Goal: Task Accomplishment & Management: Manage account settings

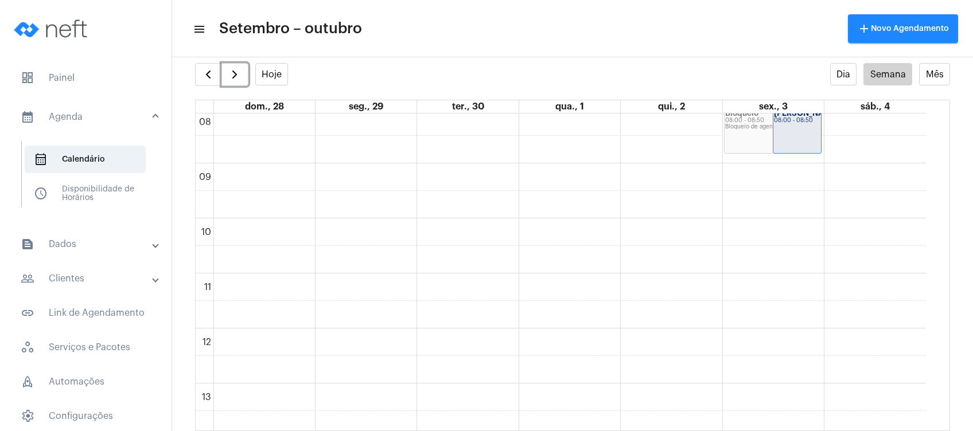
scroll to position [560, 0]
click at [209, 70] on span "button" at bounding box center [208, 75] width 14 height 14
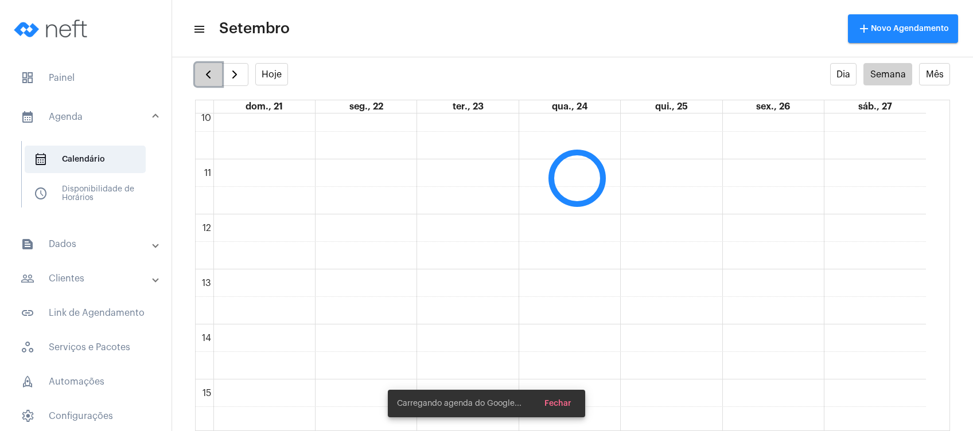
scroll to position [331, 0]
click at [209, 70] on span "button" at bounding box center [208, 75] width 14 height 14
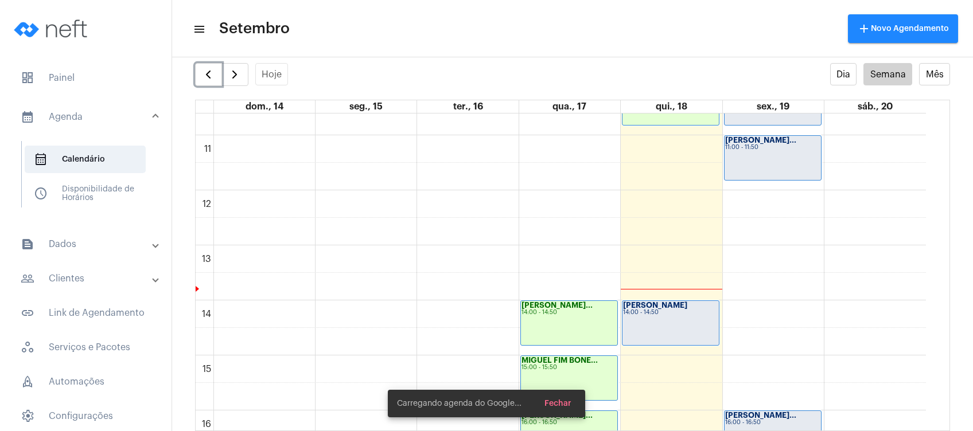
scroll to position [637, 0]
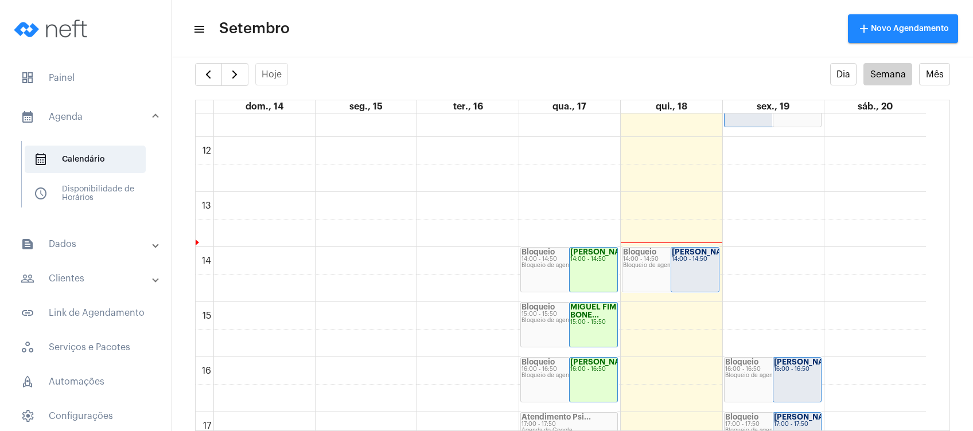
click at [65, 276] on mat-panel-title "people_outline Clientes" at bounding box center [87, 279] width 132 height 14
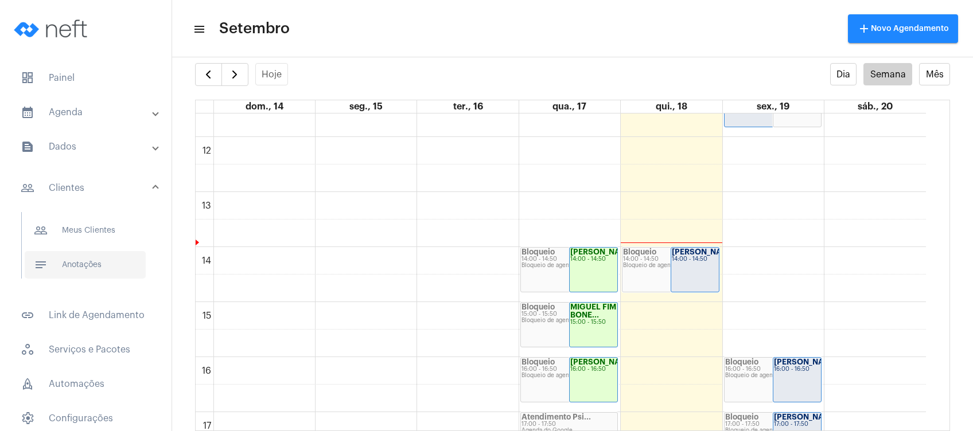
click at [72, 264] on span "notes Anotações" at bounding box center [85, 265] width 121 height 28
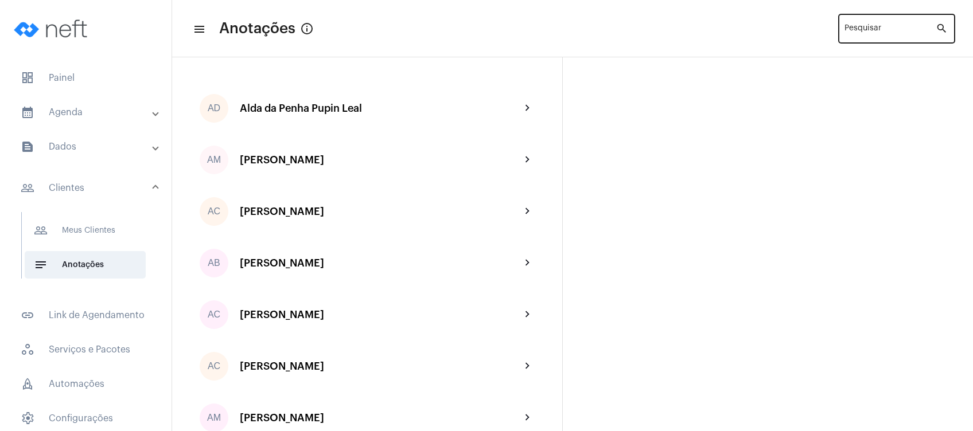
click at [864, 28] on input "Pesquisar" at bounding box center [889, 30] width 91 height 9
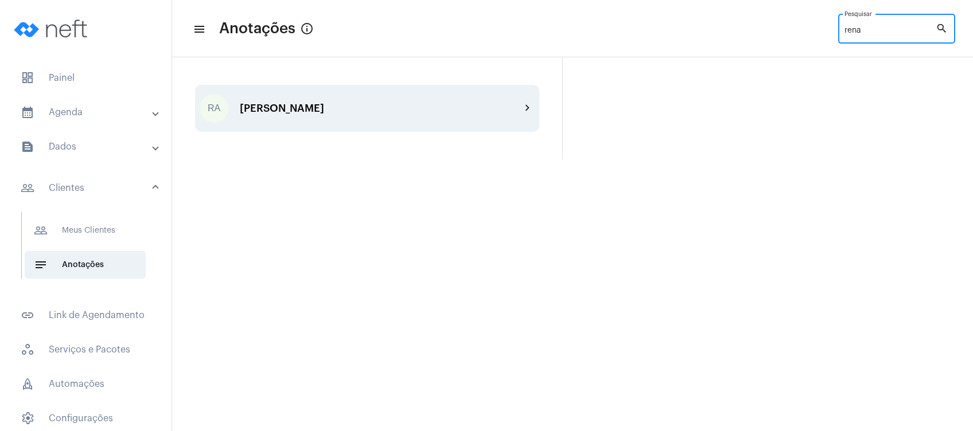
type input "rena"
click at [436, 114] on div "[PERSON_NAME]" at bounding box center [380, 108] width 281 height 11
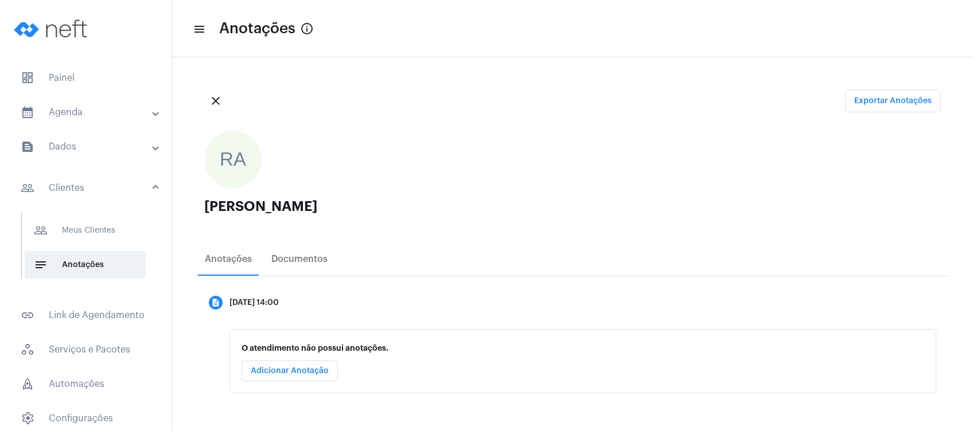
click at [263, 372] on span "Adicionar Anotação" at bounding box center [290, 371] width 78 height 8
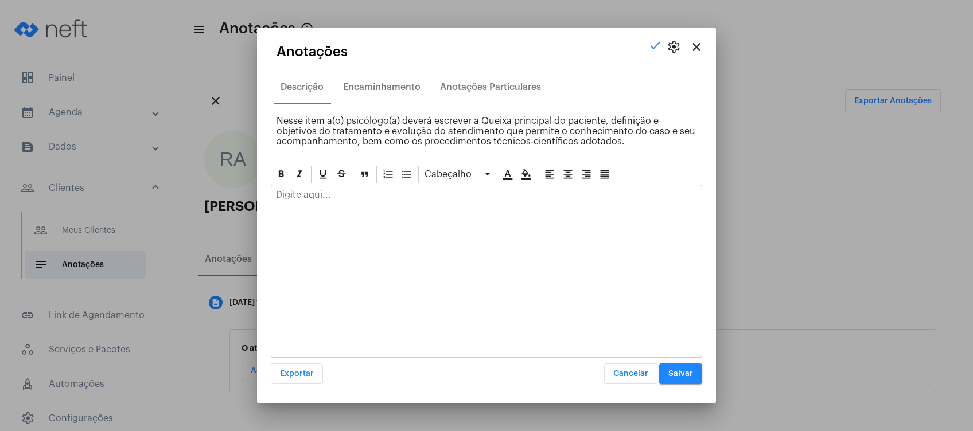
drag, startPoint x: 525, startPoint y: 227, endPoint x: 521, endPoint y: 216, distance: 11.6
click at [521, 218] on div at bounding box center [486, 271] width 431 height 173
click at [518, 205] on div at bounding box center [486, 197] width 430 height 25
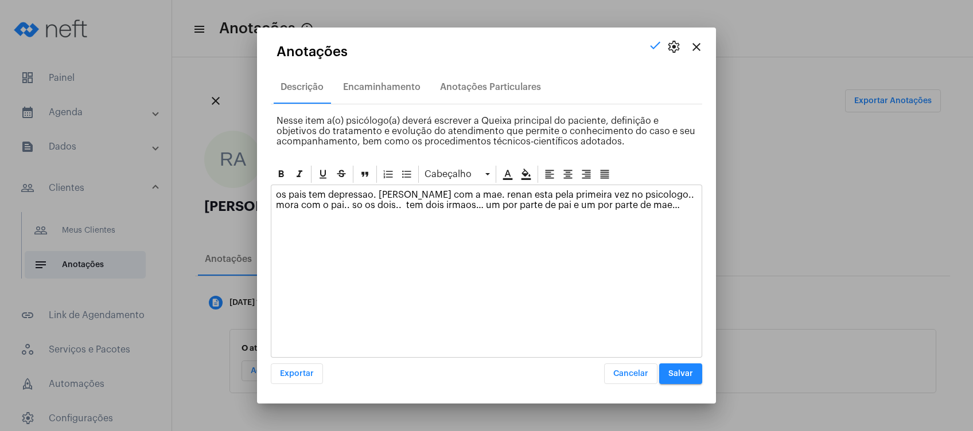
click at [288, 239] on p at bounding box center [486, 237] width 421 height 10
drag, startPoint x: 283, startPoint y: 227, endPoint x: 269, endPoint y: 238, distance: 17.6
click at [282, 227] on div "os pais tem depressao. [PERSON_NAME] com a mae. renan esta pela primeira vez no…" at bounding box center [486, 219] width 430 height 68
click at [276, 222] on p at bounding box center [486, 221] width 421 height 10
click at [269, 248] on mat-dialog-container "close settings check Anotações Descrição Encaminhamento Anotações Particulares …" at bounding box center [486, 216] width 459 height 376
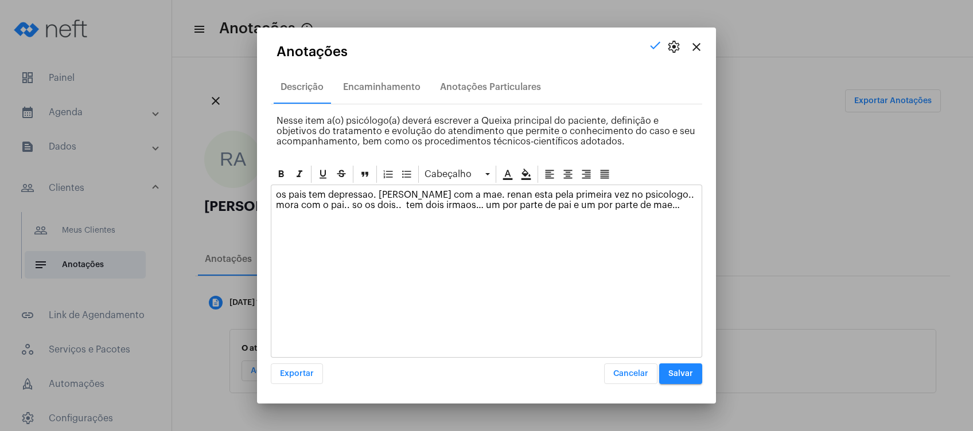
click at [276, 239] on p at bounding box center [486, 237] width 421 height 10
click at [278, 236] on p at bounding box center [486, 237] width 421 height 10
click at [276, 198] on p "os pais tem depressao. [PERSON_NAME] com a mae. renan esta pela primeira vez no…" at bounding box center [486, 200] width 421 height 21
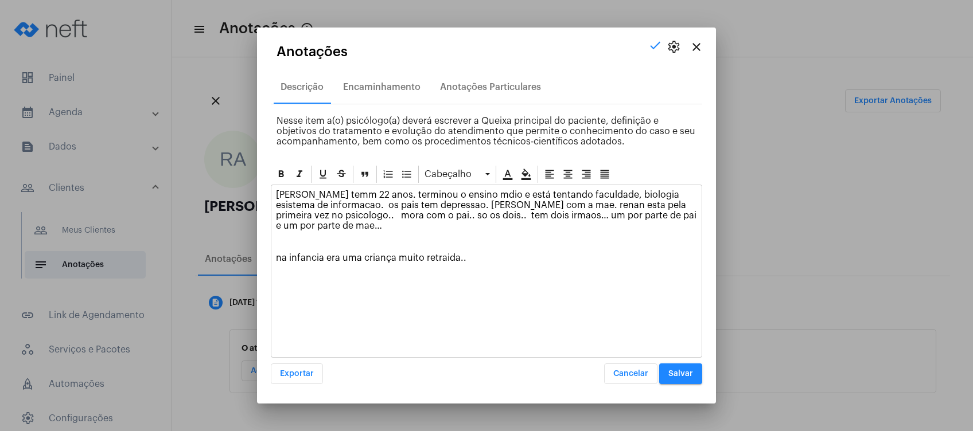
click at [513, 254] on p "na infancia era uma criança muito retraida.." at bounding box center [486, 258] width 421 height 10
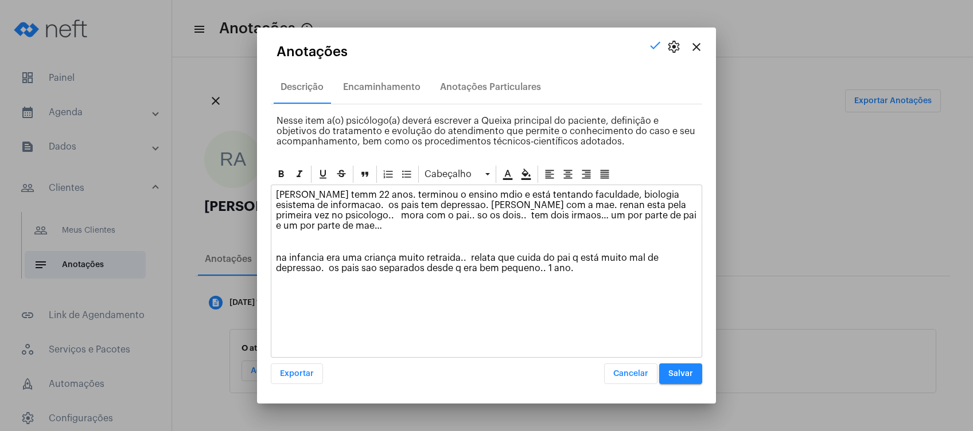
click at [600, 280] on div "[PERSON_NAME] temm 22 anos. terminou o ensino mdio e está tentando faculdade, b…" at bounding box center [486, 234] width 430 height 99
click at [487, 270] on p "na infancia era uma criança muito retraida.. relata que cuida do pai q está mui…" at bounding box center [486, 263] width 421 height 21
click at [568, 270] on p "na infancia era uma criança muito retraida.. relata que cuida do pai q está mui…" at bounding box center [486, 263] width 421 height 21
click at [570, 270] on p "na infancia era uma criança muito retraida.. relata que cuida do pai q está mui…" at bounding box center [486, 263] width 421 height 21
click at [568, 267] on p "na infancia era uma criança muito retraida.. relata que cuida do pai q está mui…" at bounding box center [486, 263] width 421 height 21
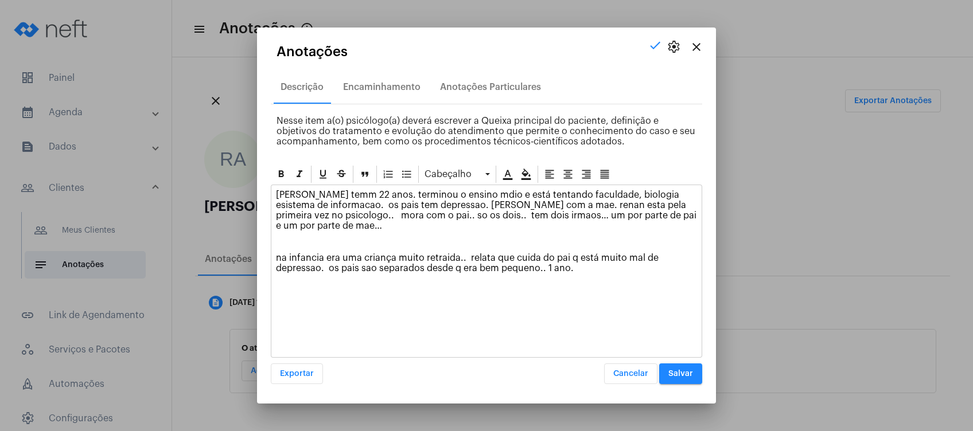
click at [298, 224] on p "[PERSON_NAME] temm 22 anos. terminou o ensino mdio e está tentando faculdade, b…" at bounding box center [486, 210] width 421 height 41
click at [312, 229] on p "[PERSON_NAME] temm 22 anos. terminou o ensino mdio e está tentando faculdade, b…" at bounding box center [486, 210] width 421 height 41
click at [575, 270] on p "na infancia era uma criança muito retraida.. relata que cuida do pai q está mui…" at bounding box center [486, 263] width 421 height 21
click at [555, 269] on p "na infancia era uma criança muito retraida.. relata que cuida do pai q está mui…" at bounding box center [486, 263] width 421 height 21
click at [585, 271] on p "na infancia era uma criança muito retraida.. relata que cuida do pai q está mui…" at bounding box center [486, 263] width 421 height 21
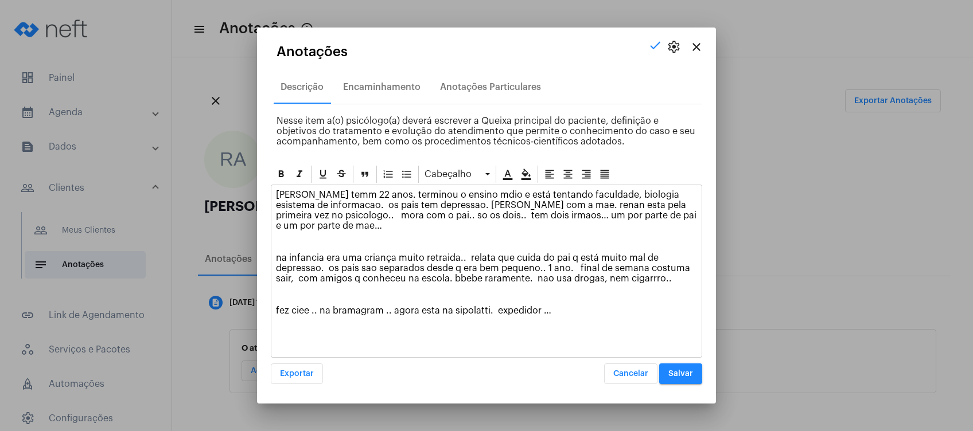
click at [539, 309] on p "fez ciee .. na bramagram .. agora esta na sipolatti. expedidor …" at bounding box center [486, 311] width 421 height 10
click at [547, 310] on p "fez ciee .. na bramagram .. agora esta na sipolatti. expedidor …" at bounding box center [486, 311] width 421 height 10
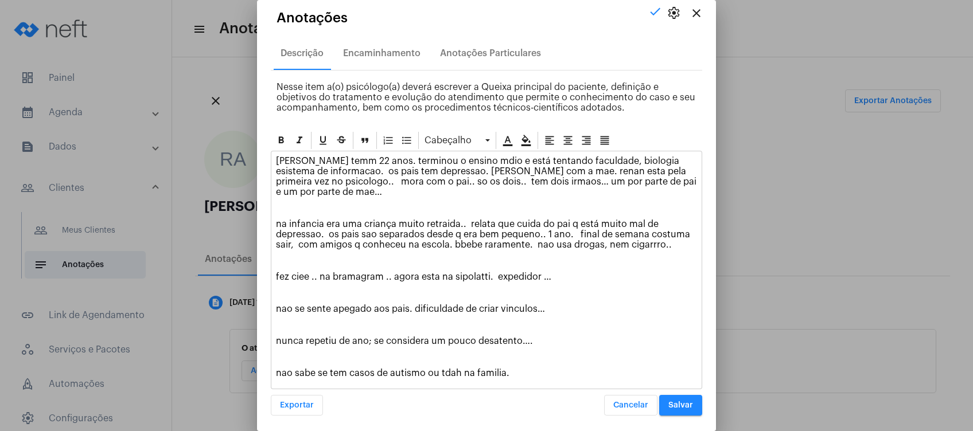
scroll to position [8, 0]
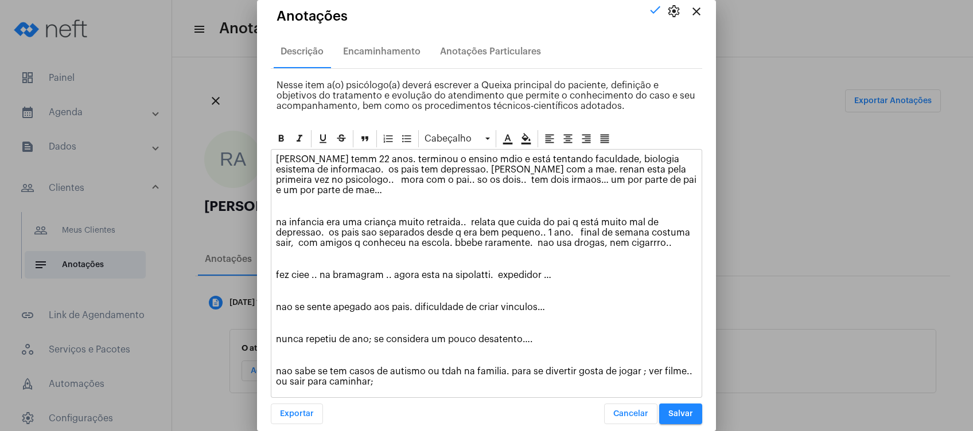
click at [424, 395] on div "[PERSON_NAME] temm 22 anos. terminou o ensino mdio e está tentando faculdade, b…" at bounding box center [486, 273] width 431 height 249
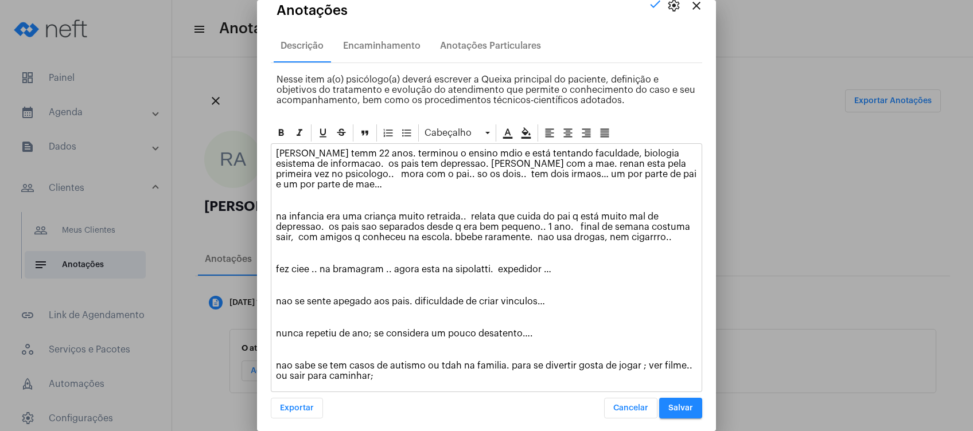
scroll to position [18, 0]
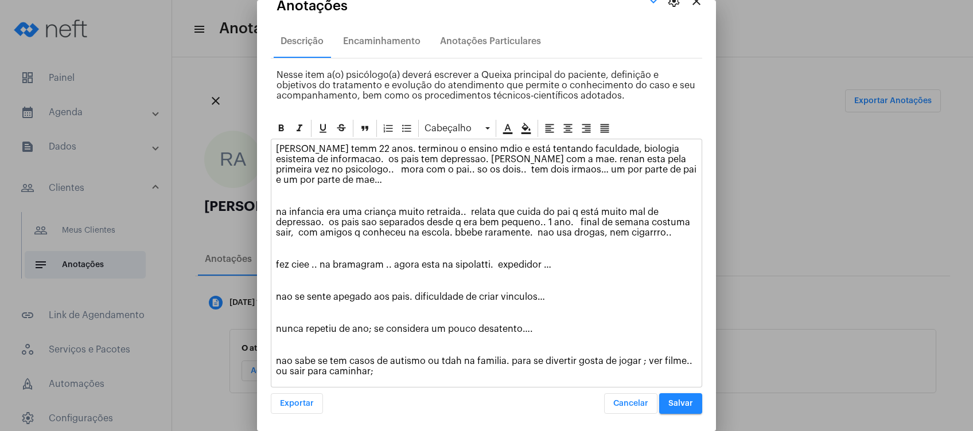
click at [518, 298] on p "nao se sente apegado aos pais. dificuldade de criar vinculos…" at bounding box center [486, 297] width 421 height 10
click at [661, 364] on p "nao sabe se tem casos de autismo ou tdah na familia. para se divertir gosta de …" at bounding box center [486, 366] width 421 height 21
click at [448, 360] on p "nao sabe se tem casos de autismo ou tdah na familia. para se divertir gosta de …" at bounding box center [486, 366] width 421 height 21
click at [439, 372] on p "nao sabe se tem casos de autismo ou tdah na familia. para se divertir gosta de …" at bounding box center [486, 366] width 421 height 21
click at [556, 158] on p "[PERSON_NAME] temm 22 anos. terminou o ensino mdio e está tentando faculdade, b…" at bounding box center [486, 164] width 421 height 41
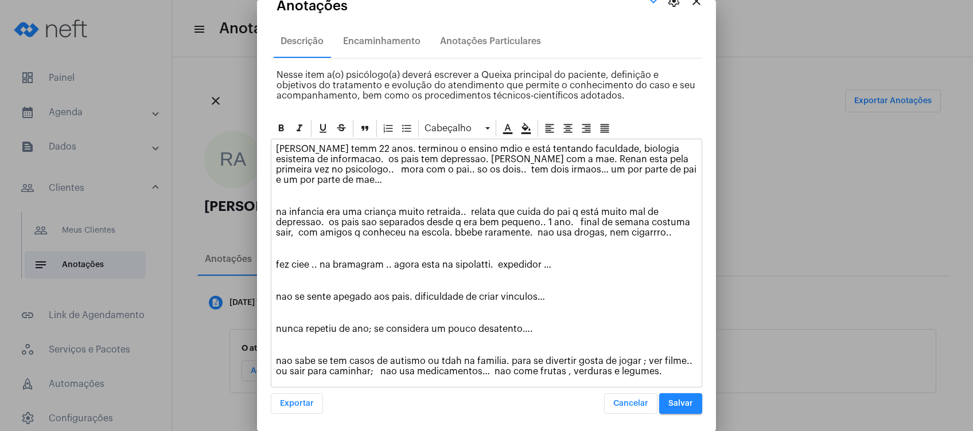
click at [574, 237] on div "[PERSON_NAME] temm 22 anos. terminou o ensino mdio e está tentando faculdade, b…" at bounding box center [486, 263] width 430 height 248
click at [684, 366] on p "nao sabe se tem casos de autismo ou tdah na familia. para se divertir gosta de …" at bounding box center [486, 366] width 421 height 21
click at [467, 293] on p "nao se sente apegado aos pais. dificuldade de criar vinculos…" at bounding box center [486, 297] width 421 height 10
click at [518, 299] on p "nao se sente apegado aos pais. dificuldade de criar vinculos…" at bounding box center [486, 297] width 421 height 10
click at [555, 360] on p "nao sabe se tem casos de autismo ou tdah na familia. para se divertir gosta de …" at bounding box center [486, 366] width 421 height 21
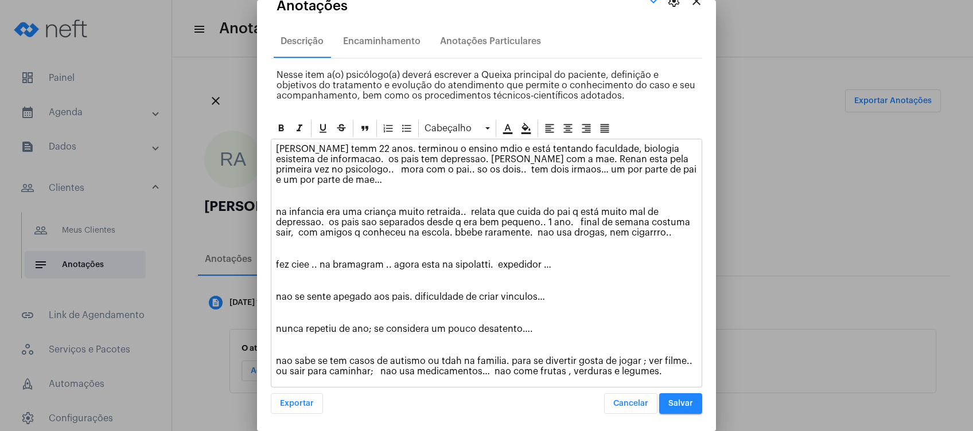
click at [532, 364] on p "nao sabe se tem casos de autismo ou tdah na familia. para se divertir gosta de …" at bounding box center [486, 366] width 421 height 21
click at [531, 364] on p "nao sabe se tem casos de autismo ou tdah na familia. para se divertir gosta de …" at bounding box center [486, 366] width 421 height 21
click at [528, 375] on div "[PERSON_NAME] temm 22 anos. terminou o ensino mdio e está tentando faculdade, b…" at bounding box center [486, 263] width 430 height 248
drag, startPoint x: 636, startPoint y: 374, endPoint x: 642, endPoint y: 372, distance: 6.9
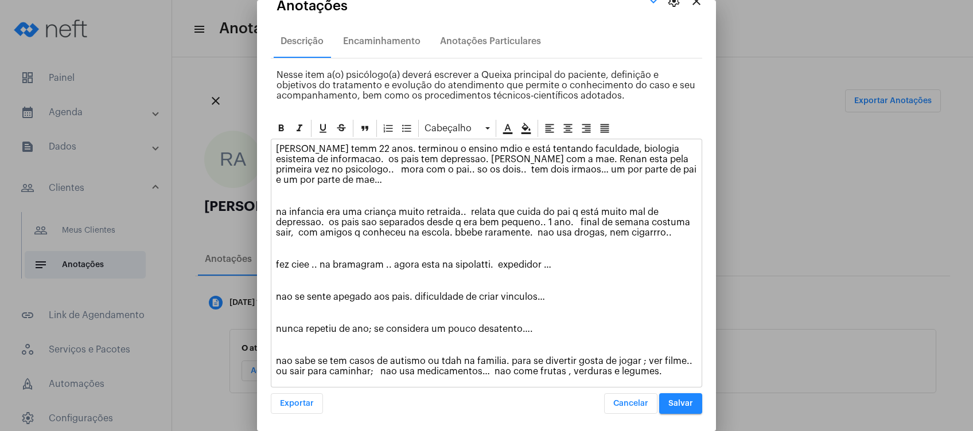
click at [637, 374] on div "[PERSON_NAME] temm 22 anos. terminou o ensino mdio e está tentando faculdade, b…" at bounding box center [486, 263] width 430 height 248
click at [686, 369] on p "nao sabe se tem casos de autismo ou tdah na familia. para se divertir gosta de …" at bounding box center [486, 366] width 421 height 21
click at [686, 370] on p "nao sabe se tem casos de autismo ou tdah na familia. para se divertir gosta de …" at bounding box center [486, 366] width 421 height 21
click at [571, 350] on div "[PERSON_NAME] temm 22 anos. terminou o ensino mdio e está tentando faculdade, b…" at bounding box center [486, 263] width 430 height 248
click at [684, 369] on p "nao sabe se tem casos de autismo ou tdah na familia. para se divertir gosta de …" at bounding box center [486, 366] width 421 height 21
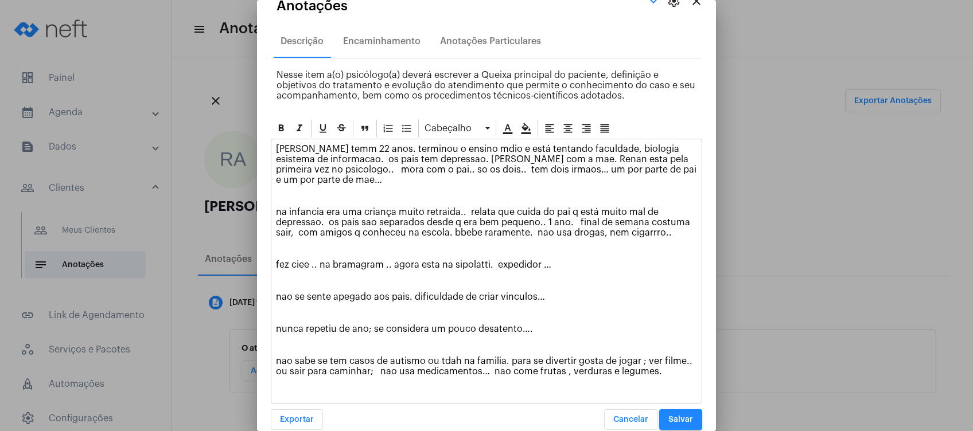
scroll to position [34, 0]
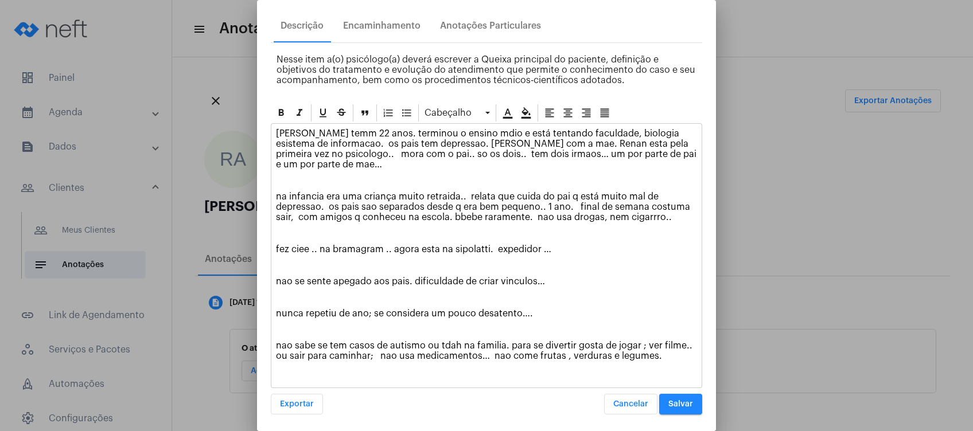
click at [294, 368] on p at bounding box center [486, 372] width 421 height 10
click at [280, 376] on div "[PERSON_NAME] temm 22 anos. terminou o ensino mdio e está tentando faculdade, b…" at bounding box center [486, 256] width 430 height 264
click at [276, 373] on p at bounding box center [486, 372] width 421 height 10
click at [471, 362] on div "[PERSON_NAME] temm 22 anos. terminou o ensino mdio e está tentando faculdade, b…" at bounding box center [486, 256] width 430 height 264
click at [467, 376] on div "[PERSON_NAME] temm 22 anos. terminou o ensino mdio e está tentando faculdade, b…" at bounding box center [486, 256] width 430 height 264
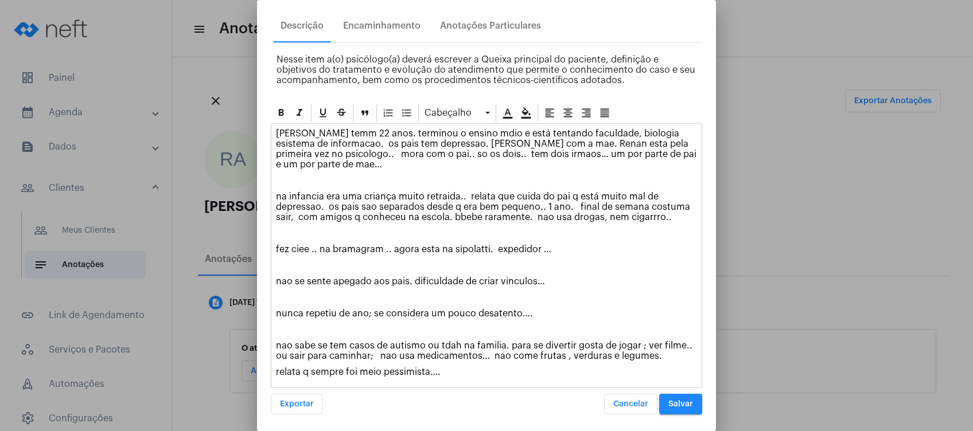
click at [505, 321] on div "[PERSON_NAME] temm 22 anos. terminou o ensino mdio e está tentando faculdade, b…" at bounding box center [486, 256] width 430 height 264
click at [514, 312] on p "nunca repetiu de ano; se considera um pouco desatento…." at bounding box center [486, 314] width 421 height 10
click at [439, 373] on p "relata q sempre foi meio pessimista…." at bounding box center [486, 372] width 421 height 10
click at [453, 369] on p "relata q sempre foi meio pessimista…." at bounding box center [486, 372] width 421 height 10
click at [437, 371] on p "relata q sempre foi meio pessimista…." at bounding box center [486, 372] width 421 height 10
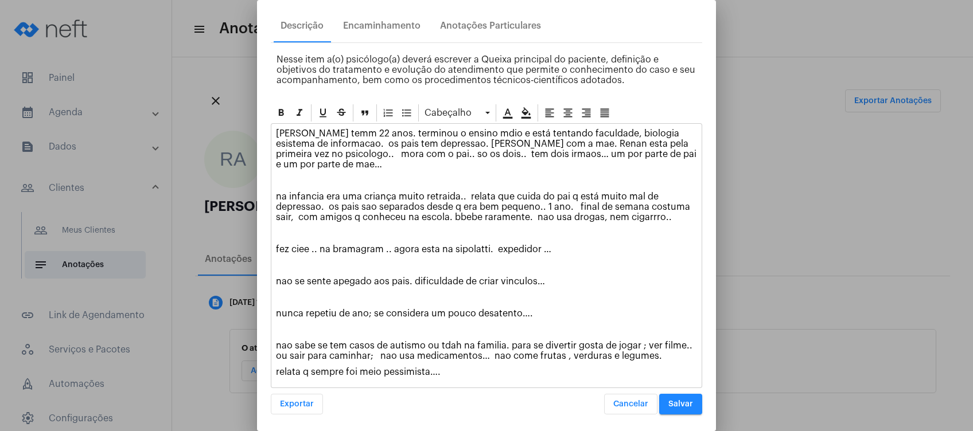
click at [482, 342] on p "nao sabe se tem casos de autismo ou tdah na familia. para se divertir gosta de …" at bounding box center [486, 351] width 421 height 21
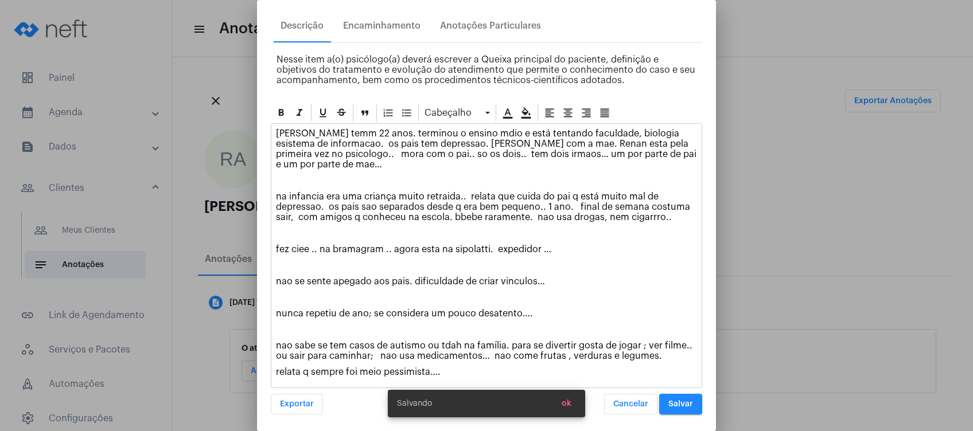
click at [444, 369] on p "relata q sempre foi meio pessimista…." at bounding box center [486, 372] width 421 height 10
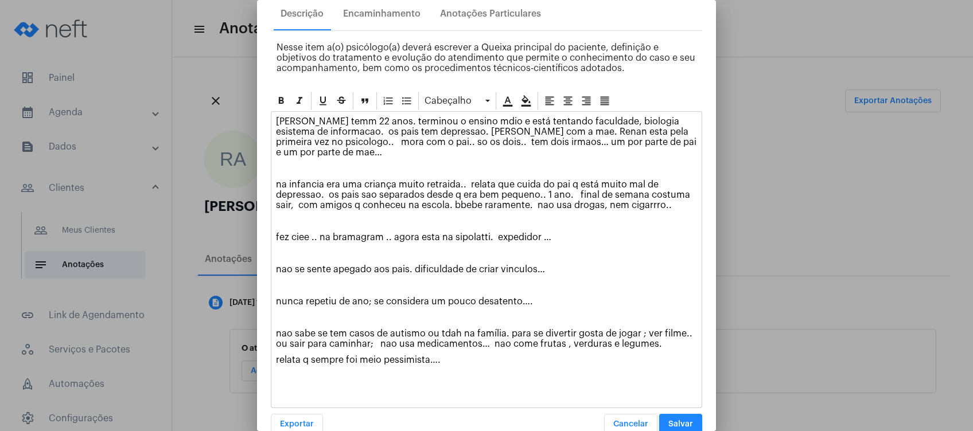
scroll to position [66, 0]
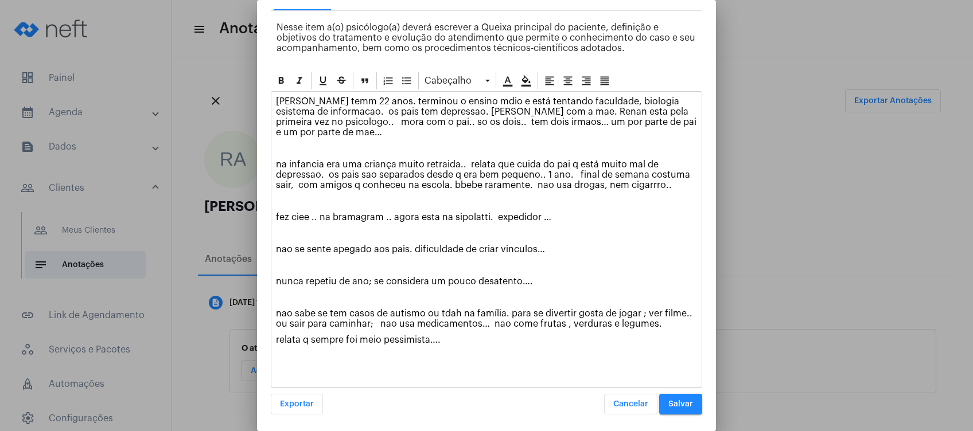
click at [326, 351] on p at bounding box center [486, 356] width 421 height 10
click at [296, 353] on p at bounding box center [486, 356] width 421 height 10
click at [286, 369] on p at bounding box center [486, 372] width 421 height 10
click at [279, 354] on p at bounding box center [486, 356] width 421 height 10
click at [277, 368] on p at bounding box center [486, 372] width 421 height 10
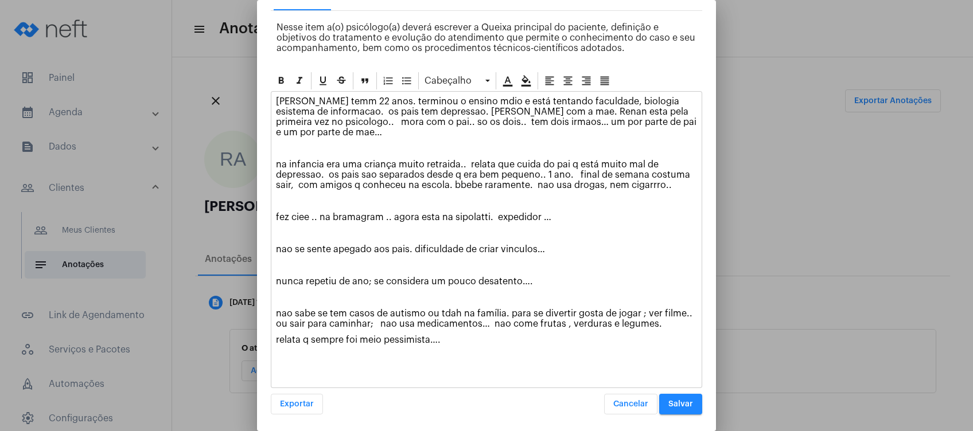
click at [306, 367] on p at bounding box center [486, 372] width 421 height 10
click at [457, 335] on p "relata q sempre foi meio pessimista…." at bounding box center [486, 340] width 421 height 10
click at [417, 325] on p "nao sabe se tem casos de autismo ou tdah na família. para se divertir gosta de …" at bounding box center [486, 319] width 421 height 21
click at [427, 352] on p at bounding box center [486, 356] width 421 height 10
click at [647, 322] on p "nao sabe se tem casos de autismo ou tdah na família. para se divertir gosta de …" at bounding box center [486, 319] width 421 height 21
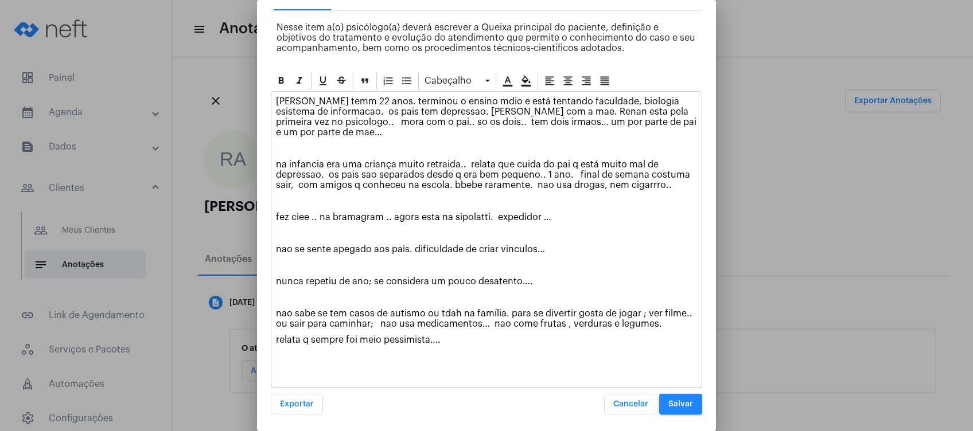
click at [559, 339] on p "relata q sempre foi meio pessimista…." at bounding box center [486, 340] width 421 height 10
click at [463, 351] on p at bounding box center [486, 356] width 421 height 10
drag, startPoint x: 391, startPoint y: 355, endPoint x: 487, endPoint y: 355, distance: 96.3
click at [487, 355] on p "relata boa rotina de sono ;; mas dorme meia noite…." at bounding box center [486, 356] width 421 height 10
click at [506, 354] on p "relata boa rotina de sono ;; mas dorme meia noite…." at bounding box center [486, 356] width 421 height 10
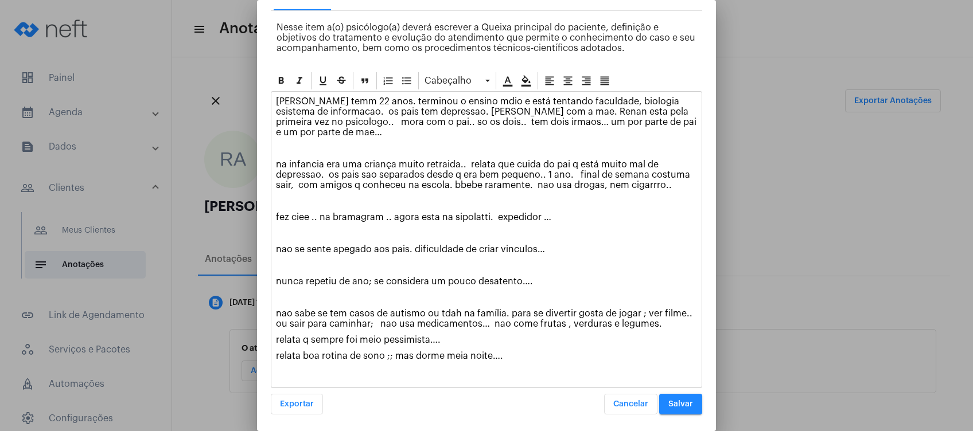
drag, startPoint x: 499, startPoint y: 354, endPoint x: 282, endPoint y: 349, distance: 218.0
click at [281, 351] on p "relata boa rotina de sono ;; mas dorme meia noite…." at bounding box center [486, 356] width 421 height 10
click at [305, 352] on p "relata boa rotina de sono ;; mas dorme meia noite…." at bounding box center [486, 356] width 421 height 10
click at [524, 351] on p "relata boa rotina de sono ;; mas dorme meia noite…." at bounding box center [486, 356] width 421 height 10
click at [513, 354] on p "relata boa rotina de sono ;; mas dorme meia noite…." at bounding box center [486, 356] width 421 height 10
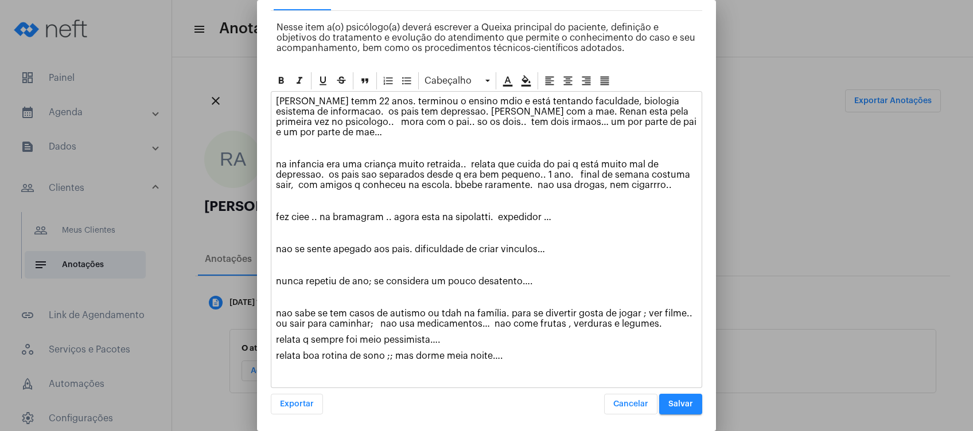
click at [512, 356] on p "relata boa rotina de sono ;; mas dorme meia noite…." at bounding box center [486, 356] width 421 height 10
click at [509, 356] on p "relata boa rotina de sono ;; mas dorme meia noite…." at bounding box center [486, 356] width 421 height 10
click at [511, 357] on p "relata boa rotina de sono ;; mas dorme meia noite…." at bounding box center [486, 356] width 421 height 10
click at [512, 357] on p "relata boa rotina de sono ;; mas dorme meia noite…." at bounding box center [486, 356] width 421 height 10
click at [505, 356] on p "relata boa rotina de sono ;; mas dorme meia noite…." at bounding box center [486, 356] width 421 height 10
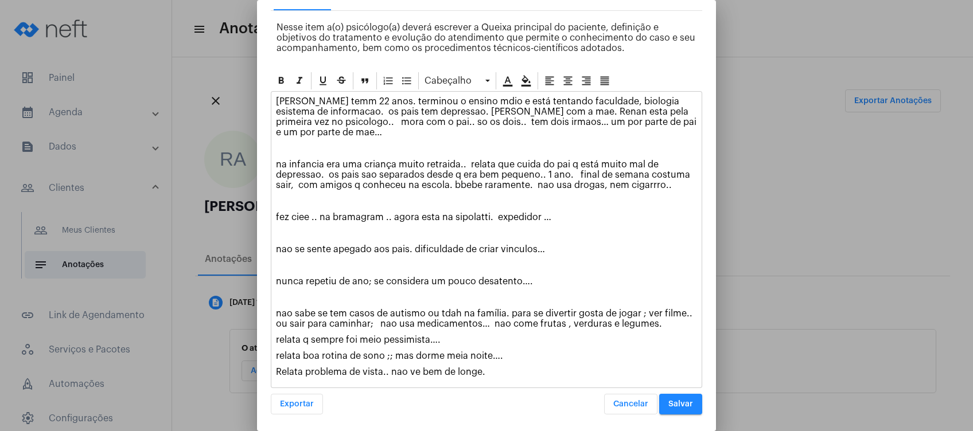
click at [400, 369] on p "Relata problema de vista.. nao ve bem de longe." at bounding box center [486, 372] width 421 height 10
click at [416, 372] on p "Relata problema de vista.. nao ve bem de longe." at bounding box center [486, 372] width 421 height 10
click at [407, 369] on p "Relata problema de vista.. nao ve bem de longe." at bounding box center [486, 372] width 421 height 10
drag, startPoint x: 276, startPoint y: 169, endPoint x: 509, endPoint y: 380, distance: 314.6
click at [509, 380] on div "[PERSON_NAME] temm 22 anos. terminou o ensino mdio e está tentando faculdade, b…" at bounding box center [486, 240] width 430 height 296
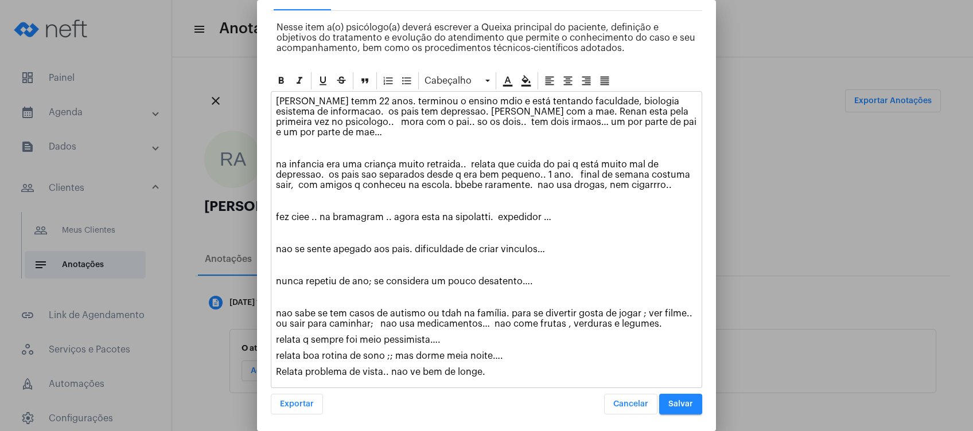
copy div "lorem ipsu 91 dolo. sitametc a elitse doei t inci utlabore etdolorem, aliquaen …"
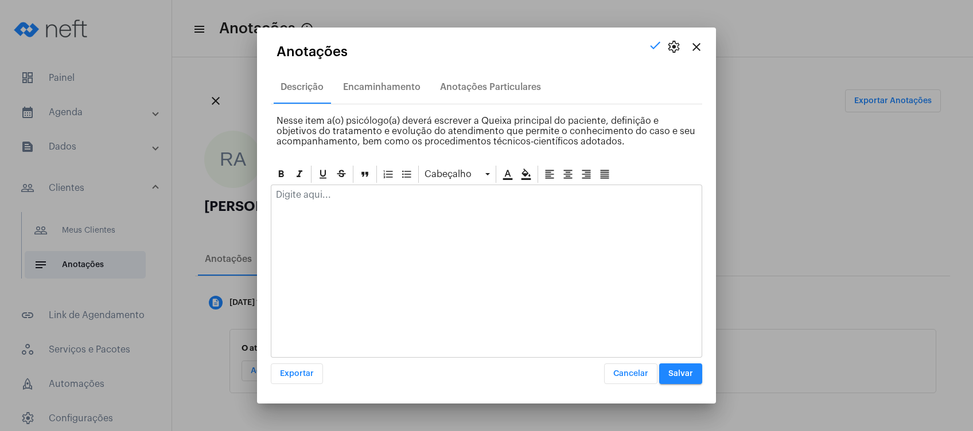
scroll to position [0, 0]
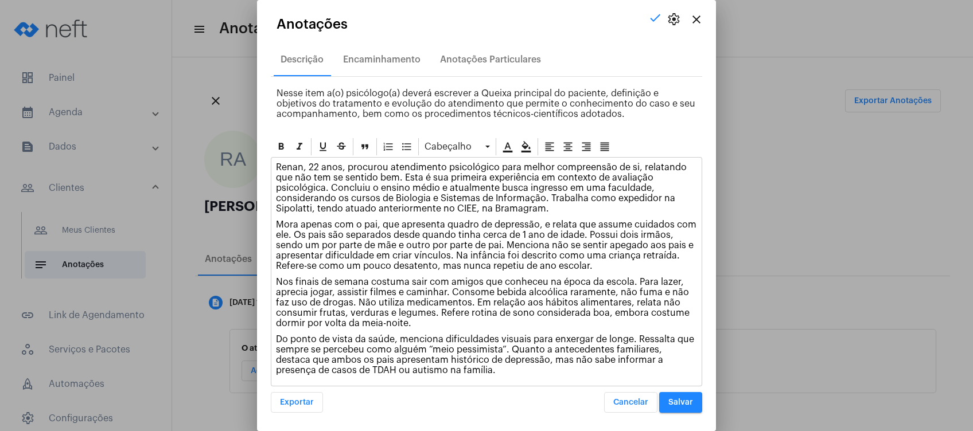
click at [682, 404] on span "Salvar" at bounding box center [680, 403] width 25 height 8
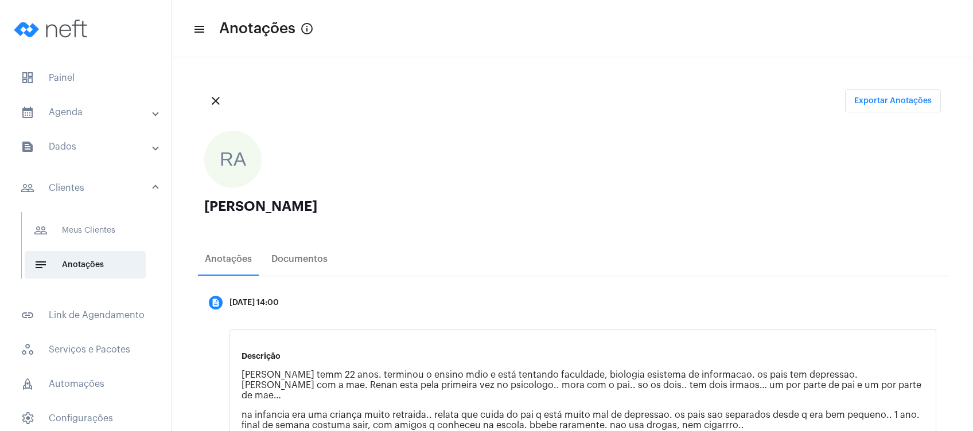
click at [110, 94] on mat-list "dashboard Painel calendar_month_outlined Agenda calendar_month_outlined Calendá…" at bounding box center [85, 281] width 171 height 442
click at [108, 100] on mat-expansion-panel-header "calendar_month_outlined Agenda" at bounding box center [89, 113] width 165 height 28
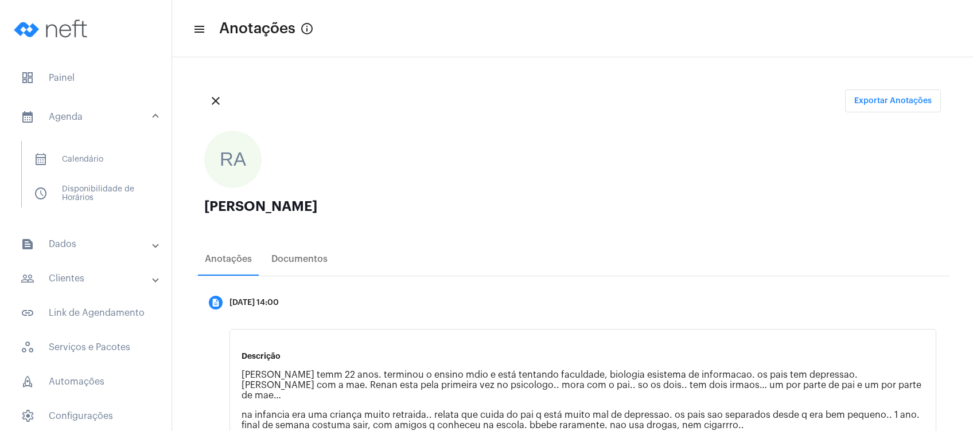
click at [92, 143] on mat-list "calendar_month_outlined Calendário schedule Disponibilidade de Horários" at bounding box center [94, 174] width 144 height 67
click at [94, 147] on span "calendar_month_outlined Calendário" at bounding box center [85, 160] width 121 height 28
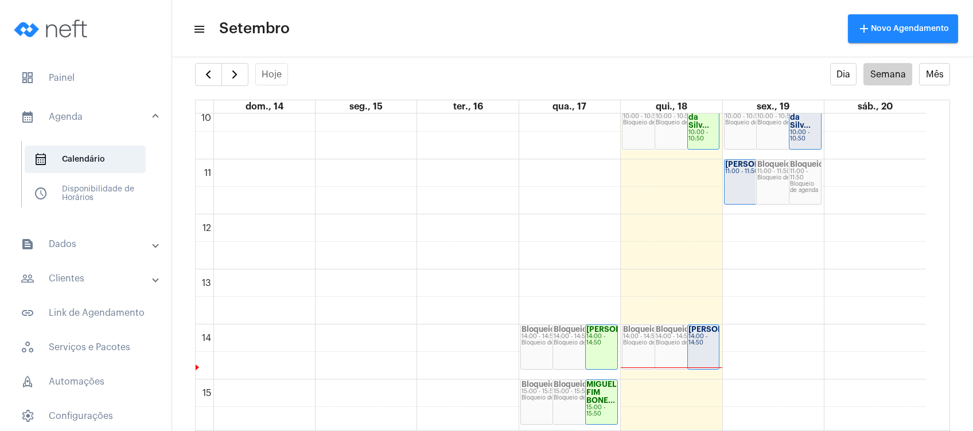
scroll to position [713, 0]
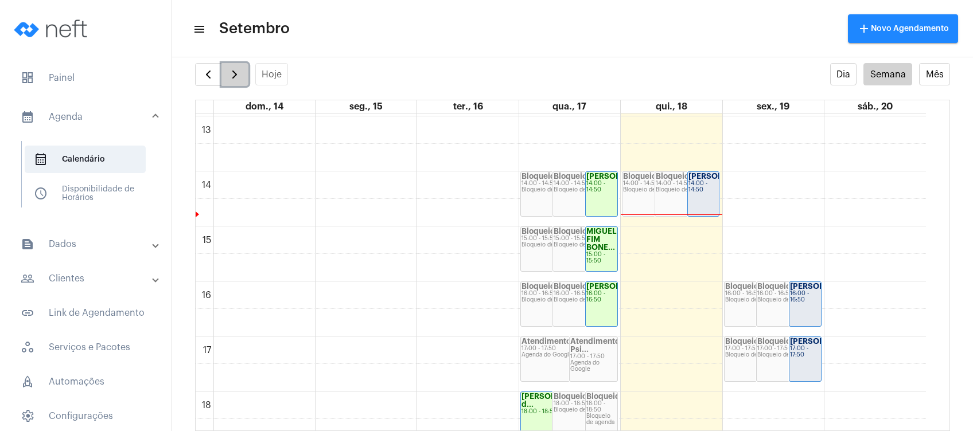
click at [240, 69] on span "button" at bounding box center [235, 75] width 14 height 14
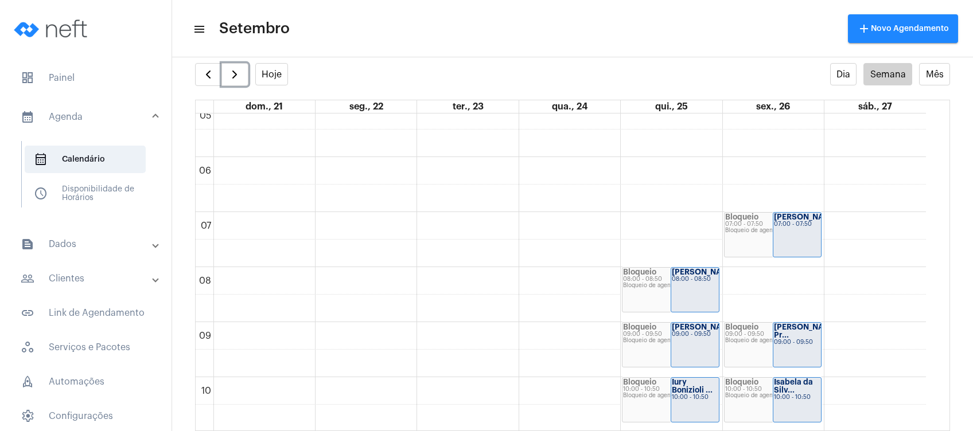
scroll to position [255, 0]
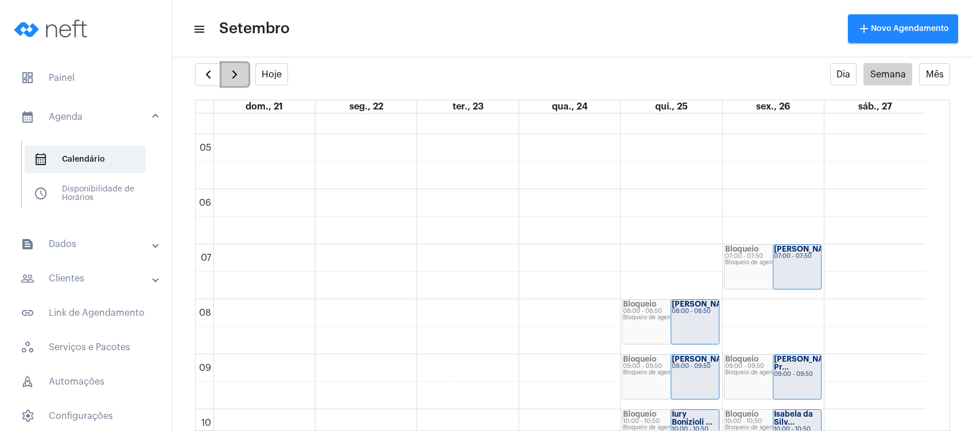
click at [240, 69] on span "button" at bounding box center [235, 75] width 14 height 14
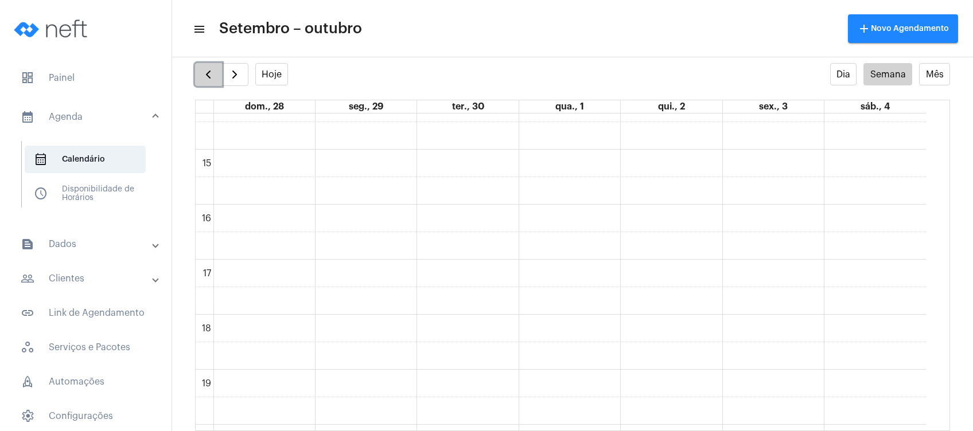
click at [200, 67] on button "button" at bounding box center [208, 74] width 27 height 23
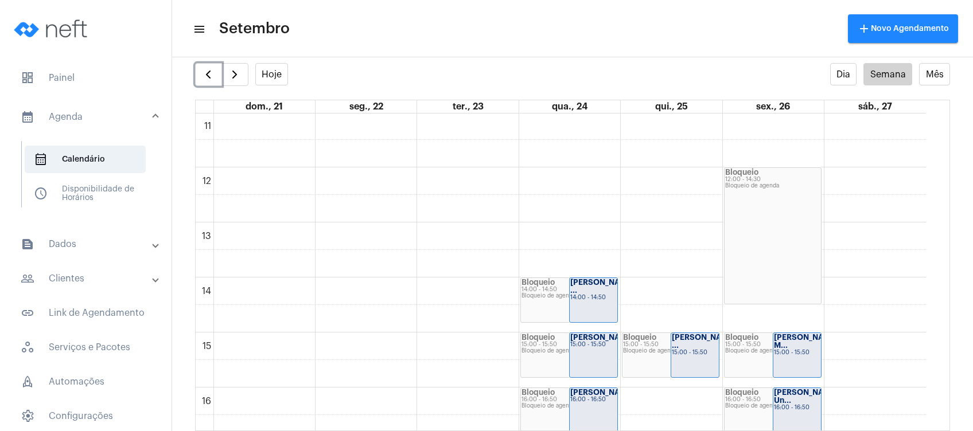
scroll to position [637, 0]
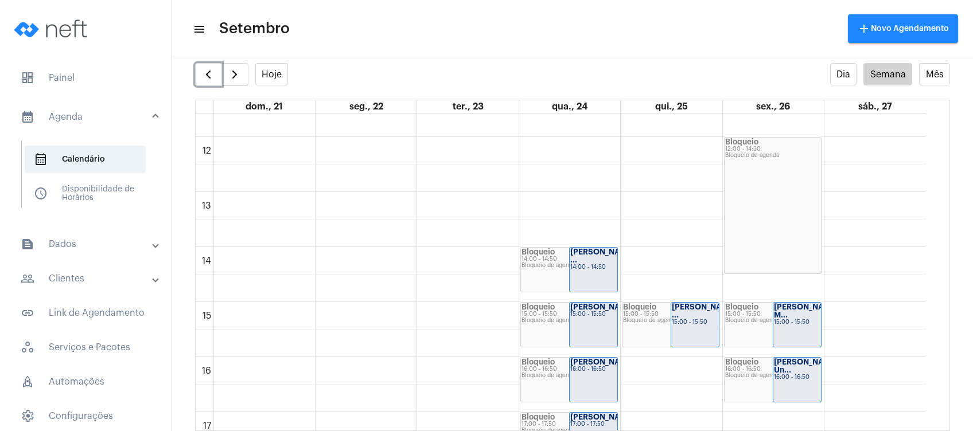
click at [697, 255] on div "00 01 02 03 04 05 06 07 08 09 10 11 12 13 14 15 16 17 18 19 20 21 22 23 Bloquei…" at bounding box center [561, 136] width 730 height 1321
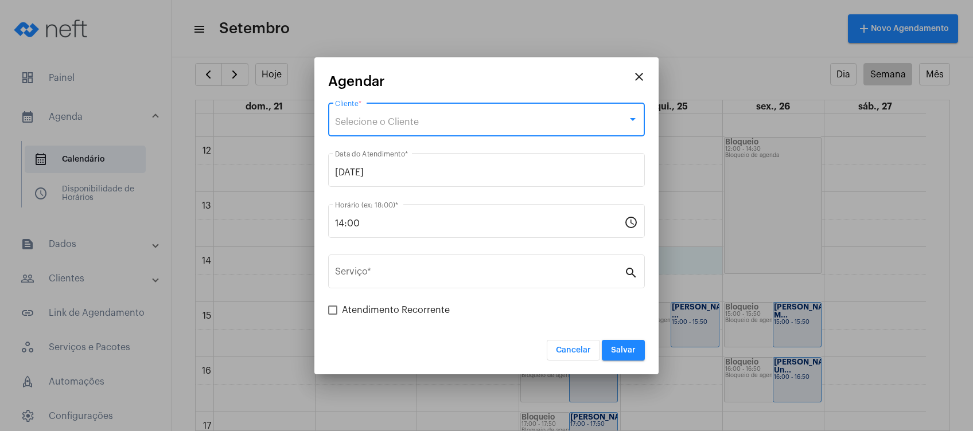
click at [413, 126] on span "Selecione o Cliente" at bounding box center [377, 122] width 84 height 9
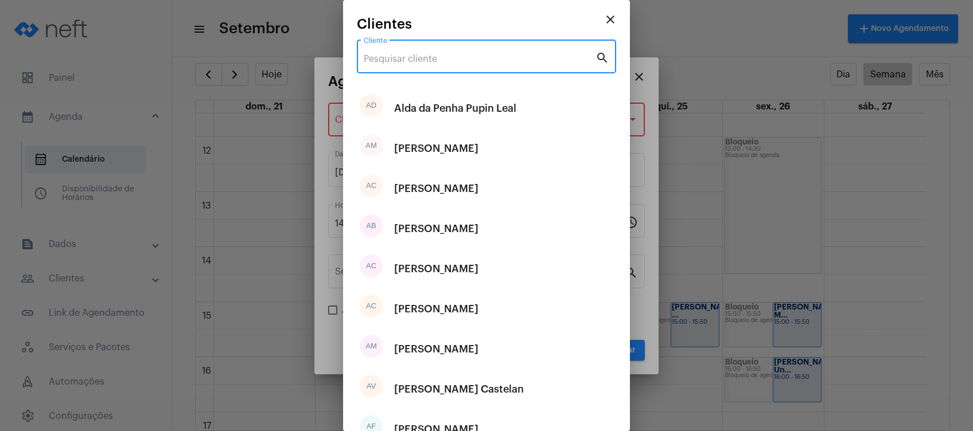
click at [418, 56] on input "Cliente" at bounding box center [480, 59] width 232 height 10
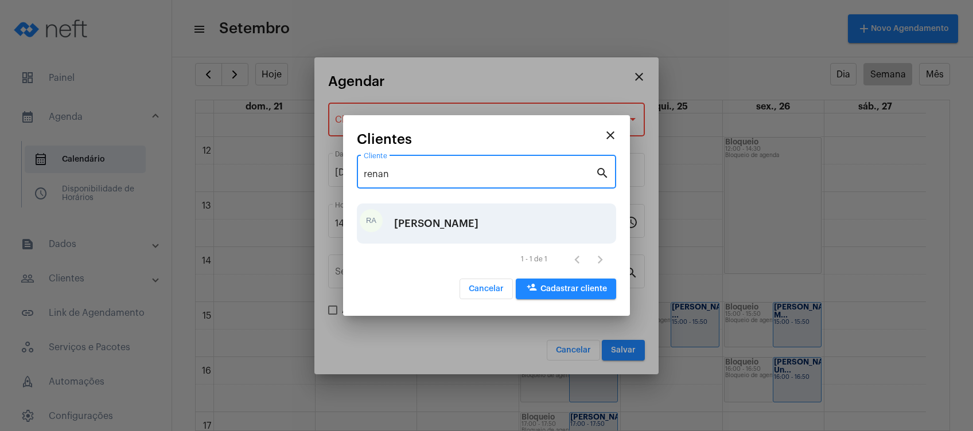
type input "renan"
click at [417, 211] on div "[PERSON_NAME]" at bounding box center [436, 223] width 84 height 34
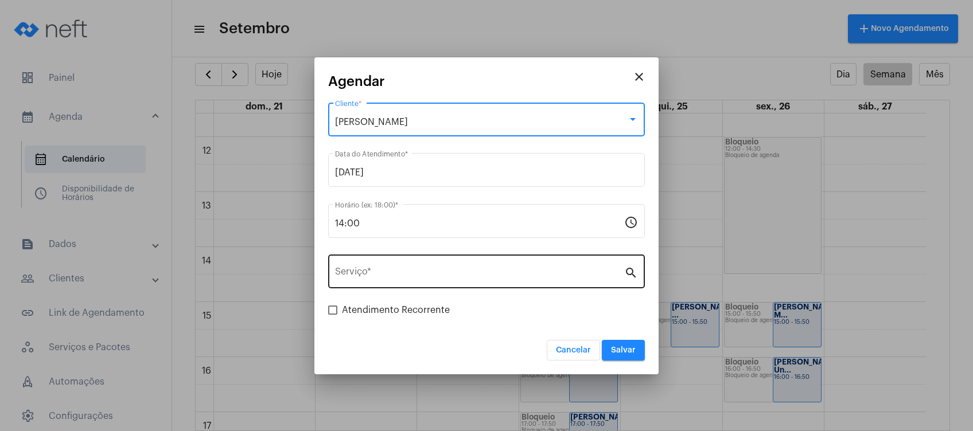
click at [401, 268] on div "Serviço *" at bounding box center [479, 270] width 289 height 36
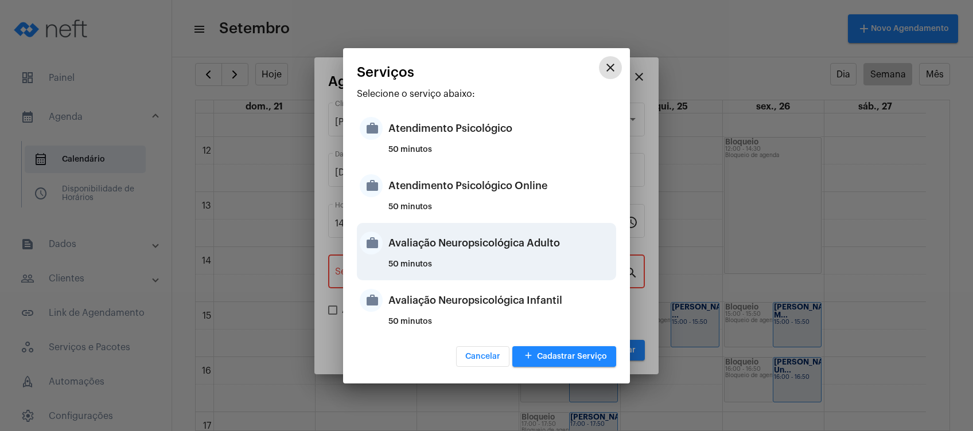
click at [490, 249] on div "Avaliação Neuropsicológica Adulto" at bounding box center [500, 243] width 225 height 34
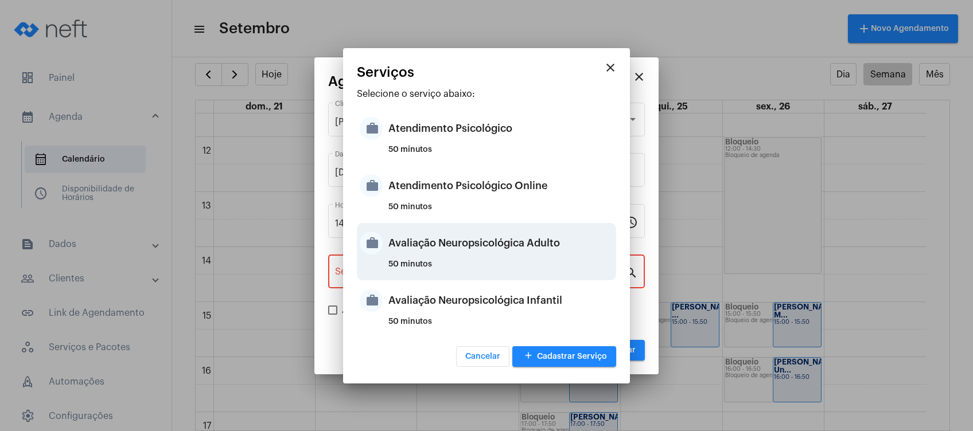
type input "Avaliação Neuropsicológica Adulto"
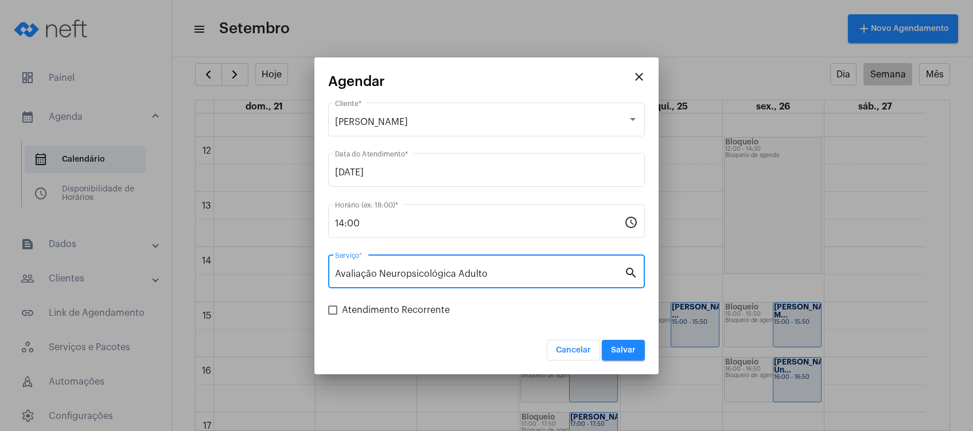
click at [624, 352] on span "Salvar" at bounding box center [623, 350] width 25 height 8
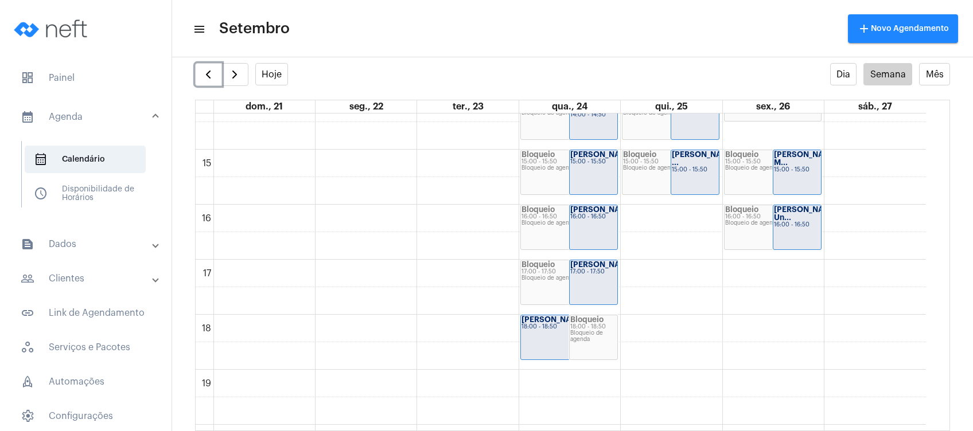
scroll to position [866, 0]
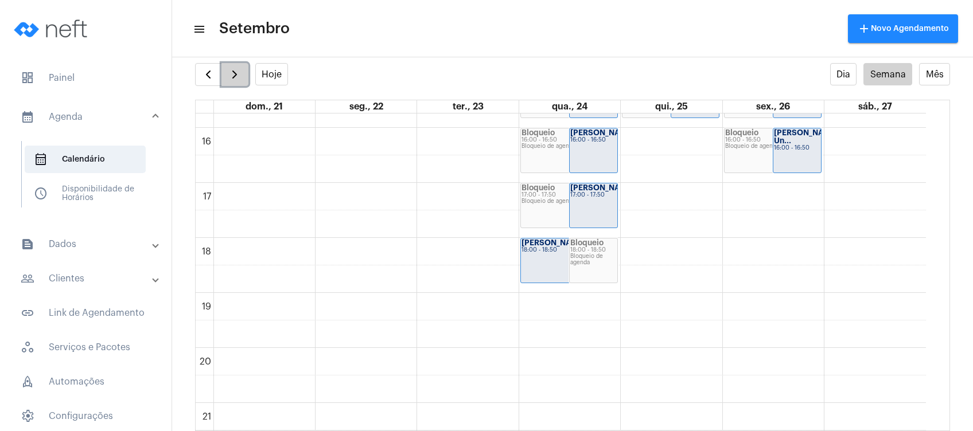
click at [235, 68] on span "button" at bounding box center [235, 75] width 14 height 14
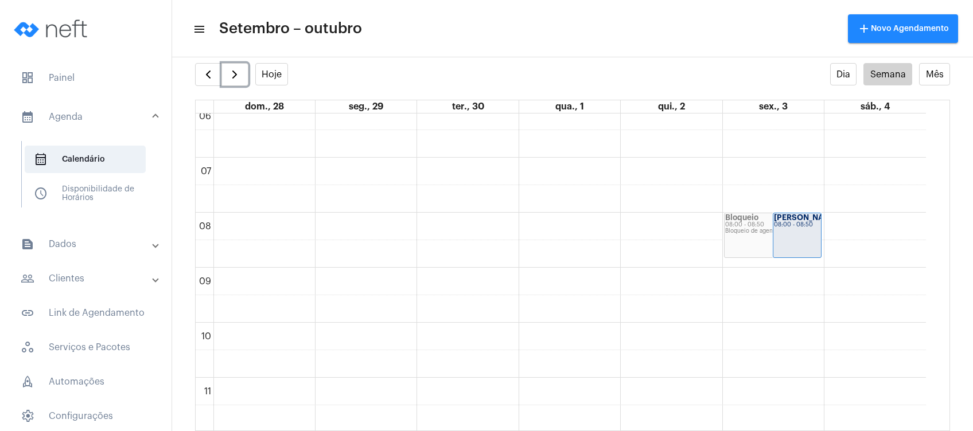
scroll to position [483, 0]
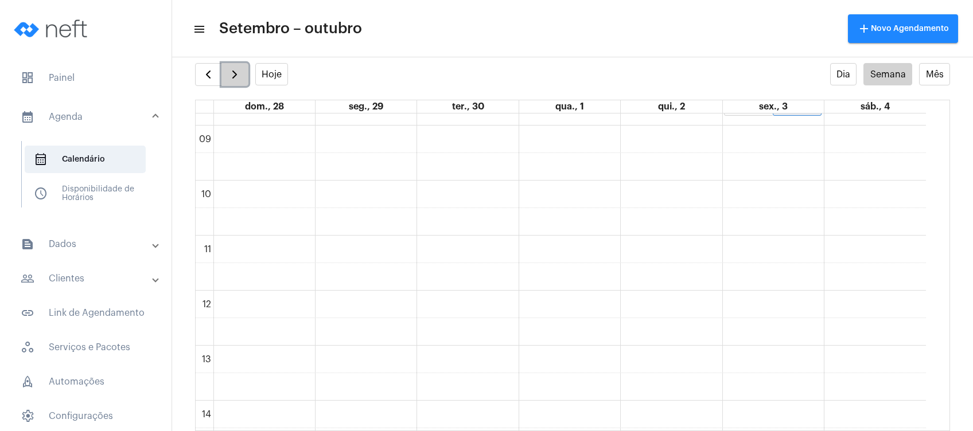
click at [239, 69] on span "button" at bounding box center [235, 75] width 14 height 14
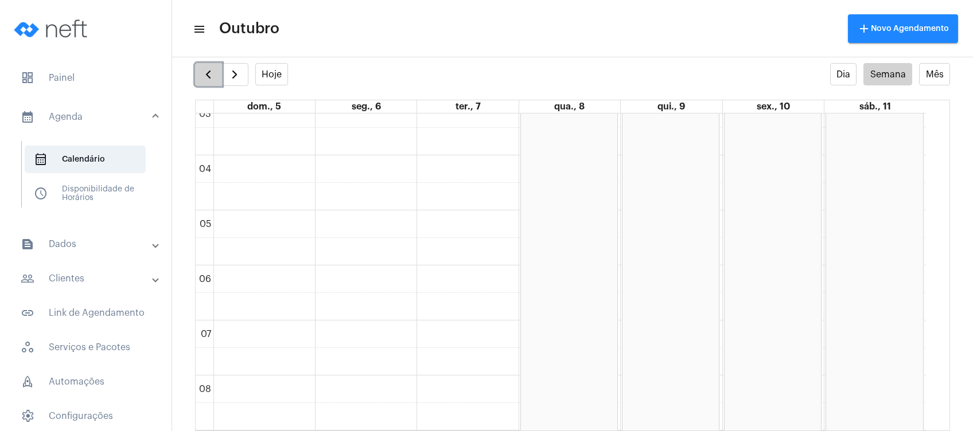
click at [202, 78] on span "button" at bounding box center [208, 75] width 14 height 14
click at [209, 71] on span "button" at bounding box center [208, 75] width 14 height 14
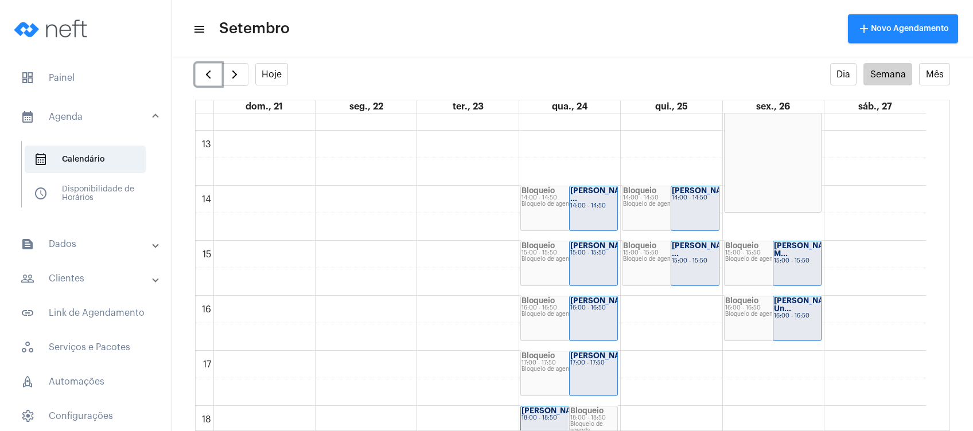
scroll to position [713, 0]
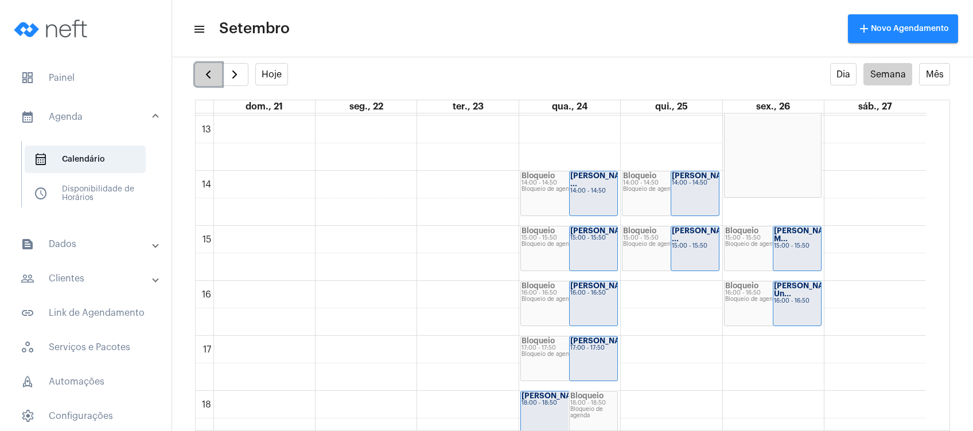
click at [209, 77] on span "button" at bounding box center [208, 75] width 14 height 14
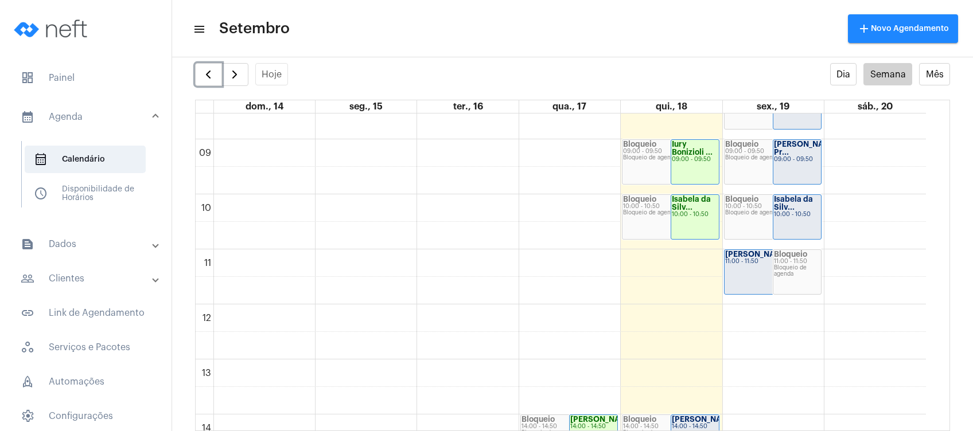
scroll to position [637, 0]
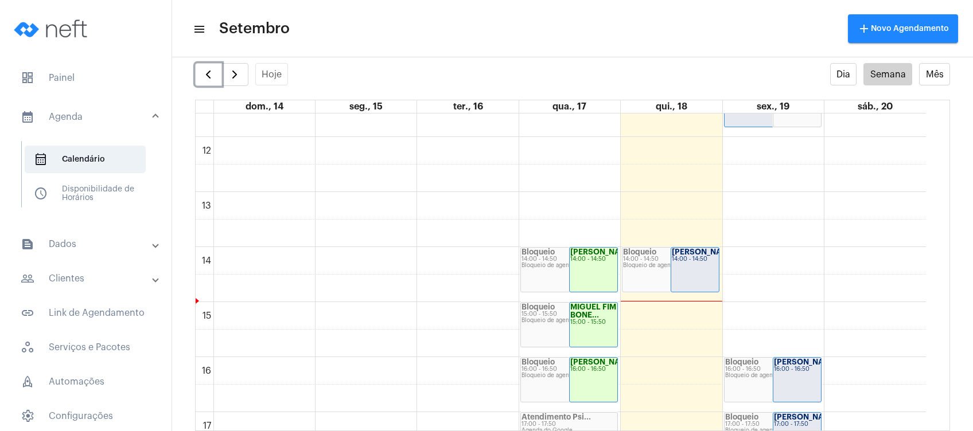
click at [682, 280] on div "[PERSON_NAME] 14:00 - 14:50" at bounding box center [695, 270] width 48 height 44
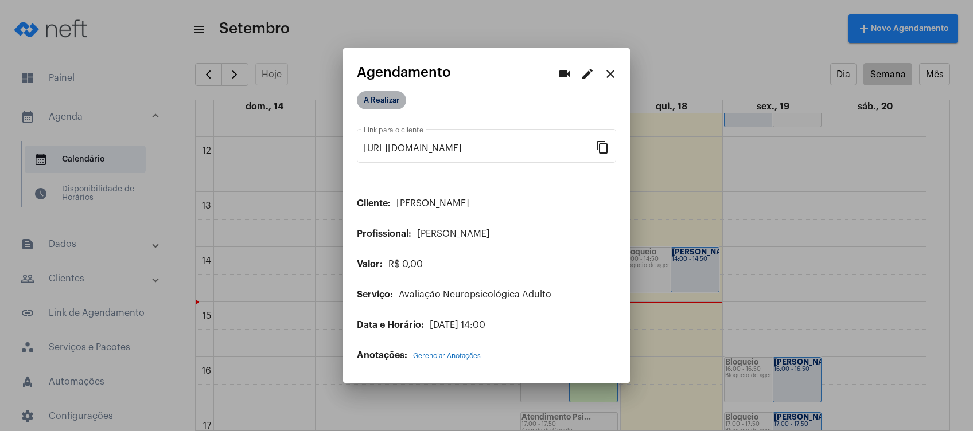
click at [390, 96] on mat-chip "A Realizar" at bounding box center [381, 100] width 49 height 18
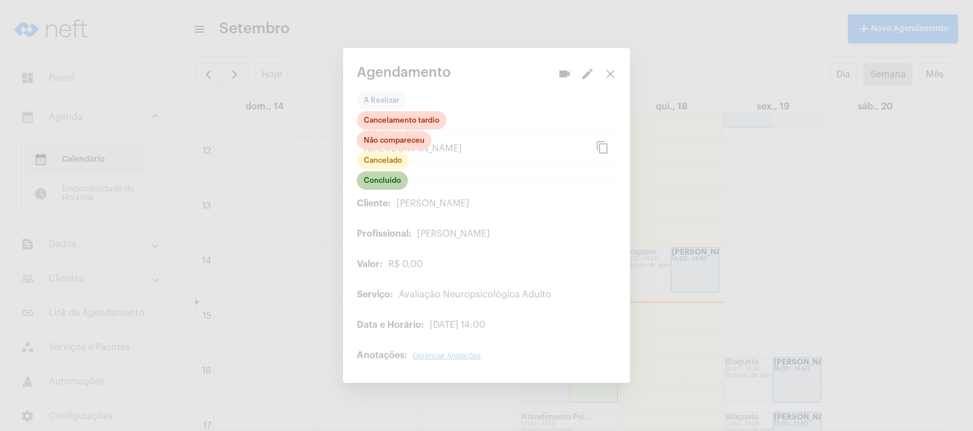
click at [378, 184] on mat-chip "Concluído" at bounding box center [382, 180] width 51 height 18
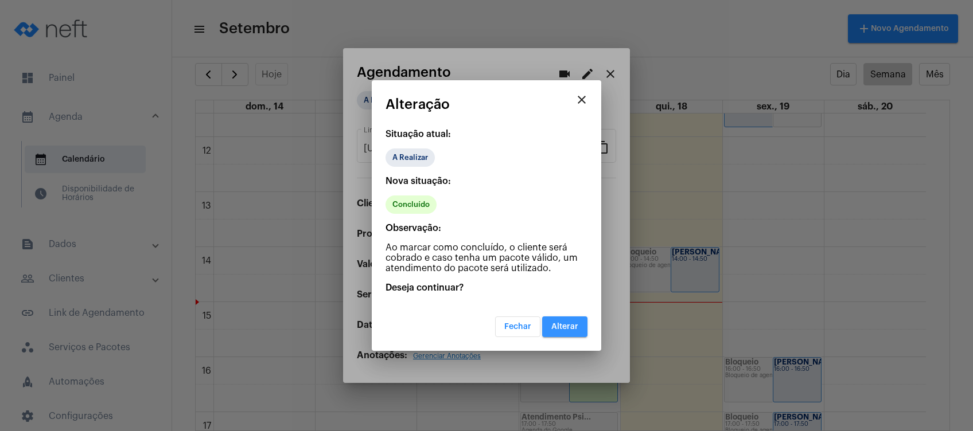
click at [564, 325] on span "Alterar" at bounding box center [564, 327] width 27 height 8
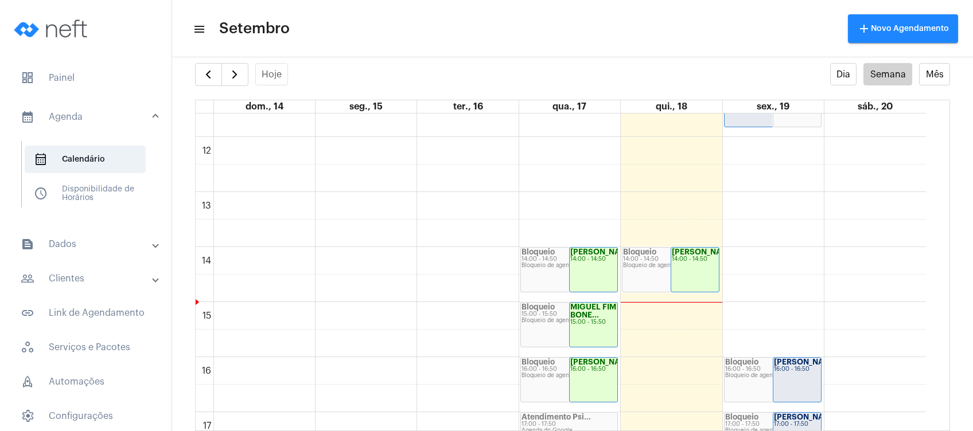
click at [105, 274] on mat-panel-title "people_outline Clientes" at bounding box center [87, 279] width 132 height 14
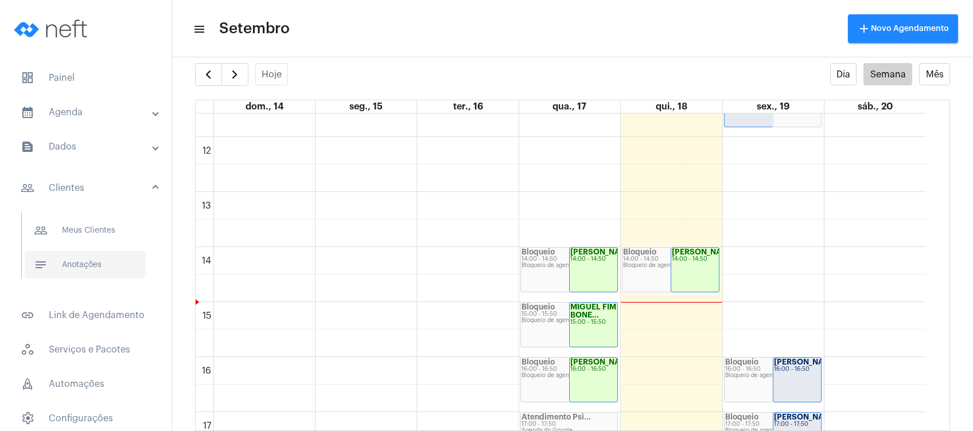
click at [106, 261] on span "notes Anotações" at bounding box center [85, 265] width 121 height 28
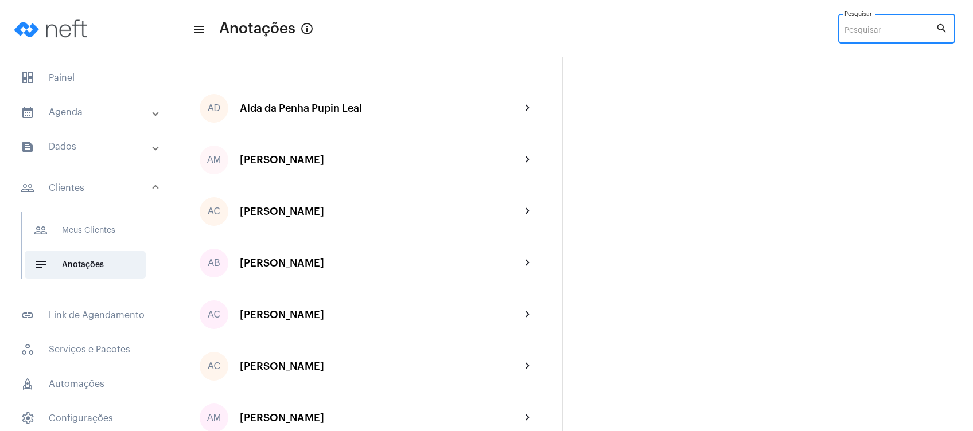
click at [888, 28] on input "Pesquisar" at bounding box center [889, 30] width 91 height 9
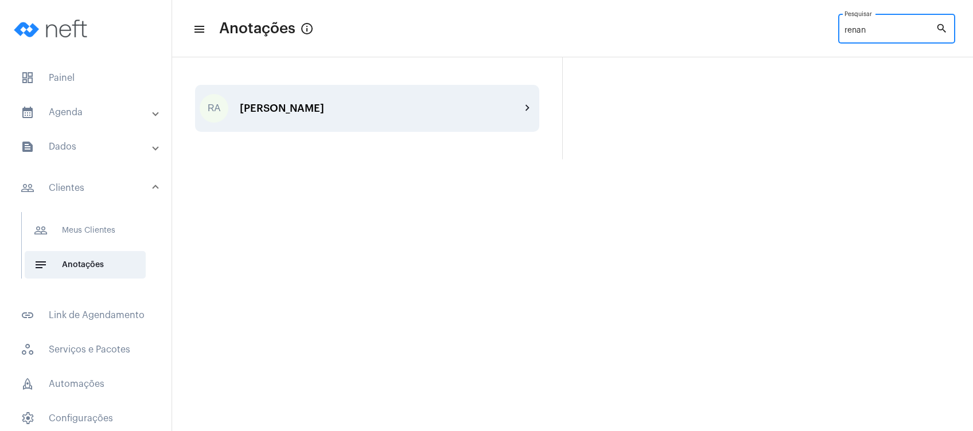
type input "renan"
click at [444, 116] on div "RA [PERSON_NAME] Panetto chevron_right" at bounding box center [367, 108] width 344 height 47
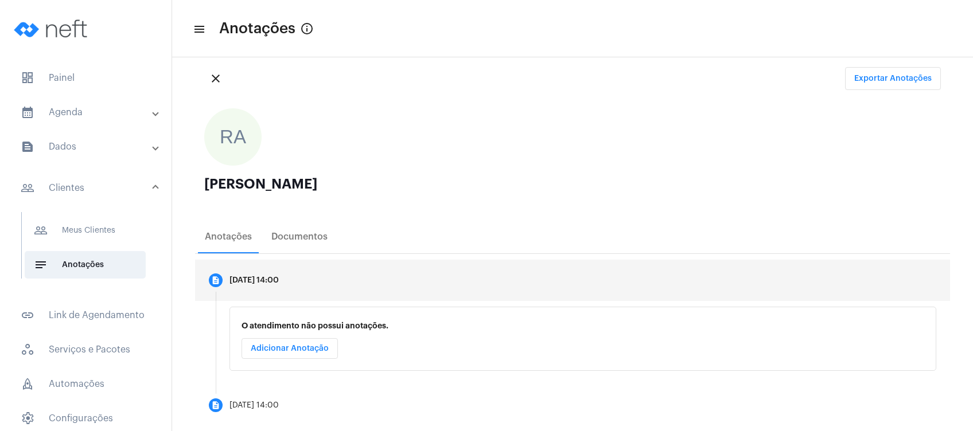
scroll to position [40, 0]
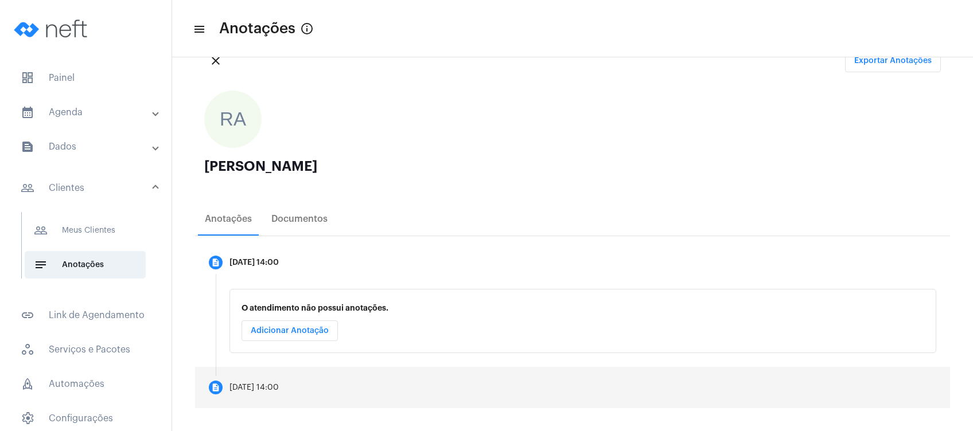
click at [341, 386] on mat-step-header "description [DATE] 14:00" at bounding box center [572, 387] width 755 height 41
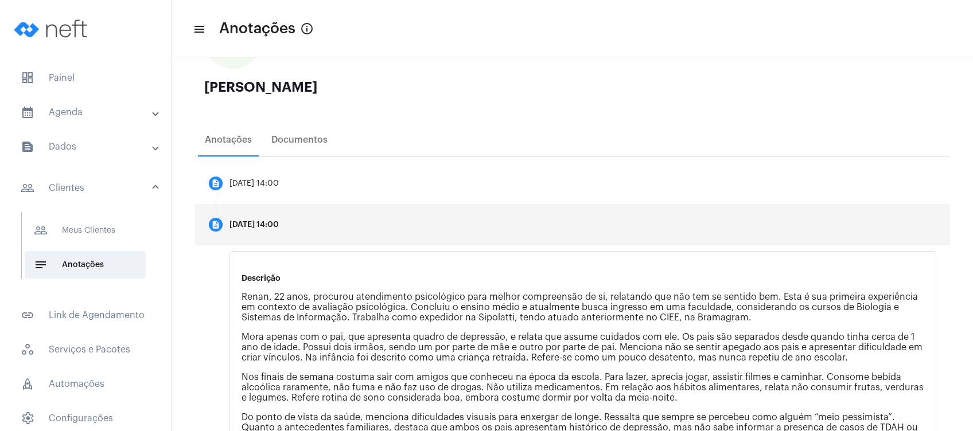
scroll to position [222, 0]
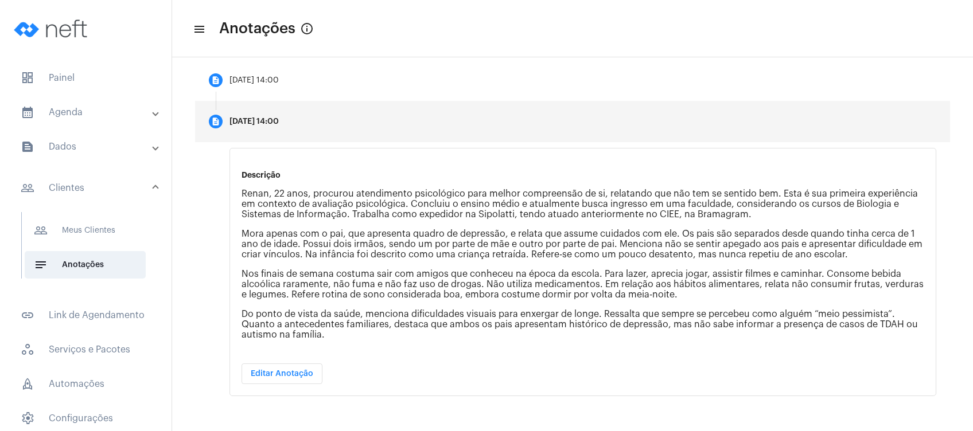
click at [300, 378] on button "Editar Anotação" at bounding box center [281, 374] width 81 height 21
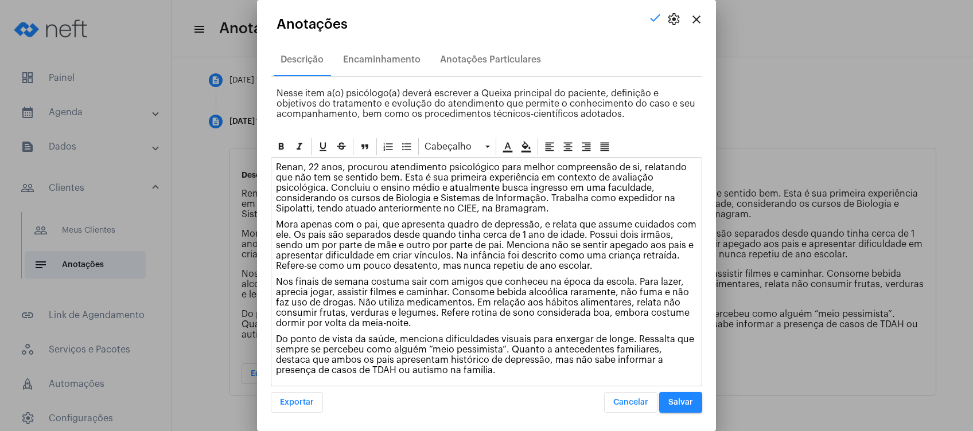
click at [471, 371] on p "Do ponto de vista da saúde, menciona dificuldades visuais para enxergar de long…" at bounding box center [486, 354] width 421 height 41
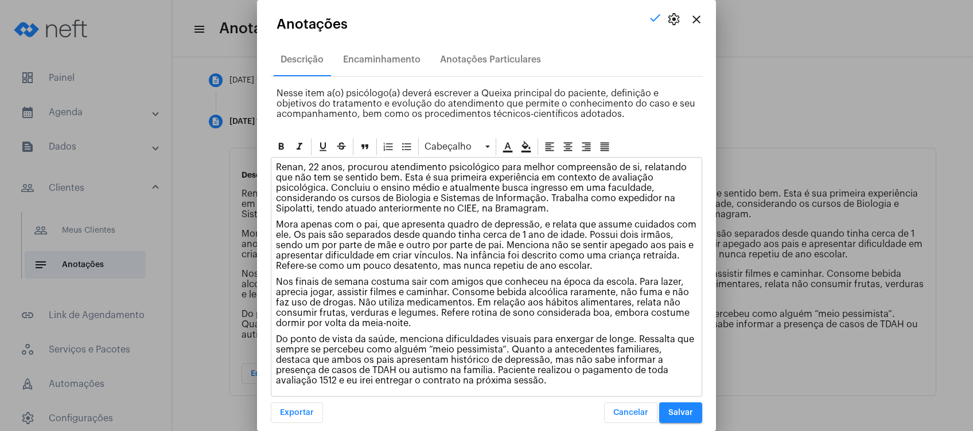
drag, startPoint x: 495, startPoint y: 368, endPoint x: 556, endPoint y: 377, distance: 61.6
click at [556, 377] on p "Do ponto de vista da saúde, menciona dificuldades visuais para enxergar de long…" at bounding box center [486, 360] width 421 height 52
click at [529, 146] on icon at bounding box center [525, 146] width 11 height 11
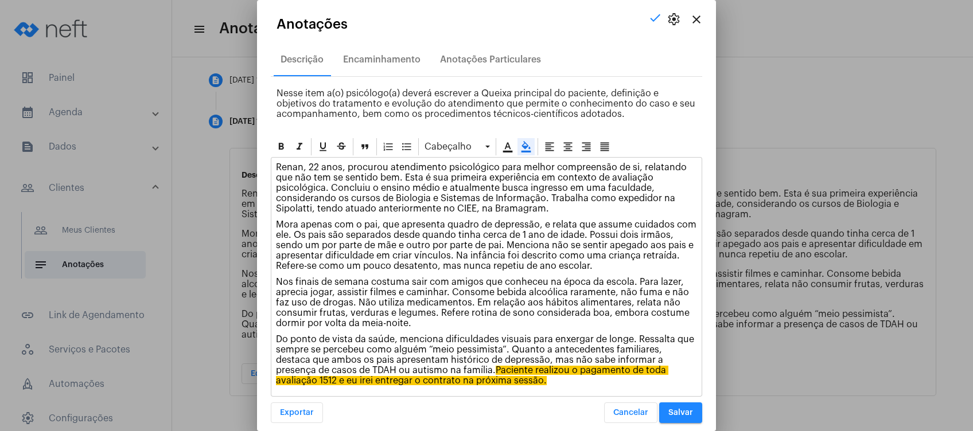
click at [673, 409] on span "Salvar" at bounding box center [680, 413] width 25 height 8
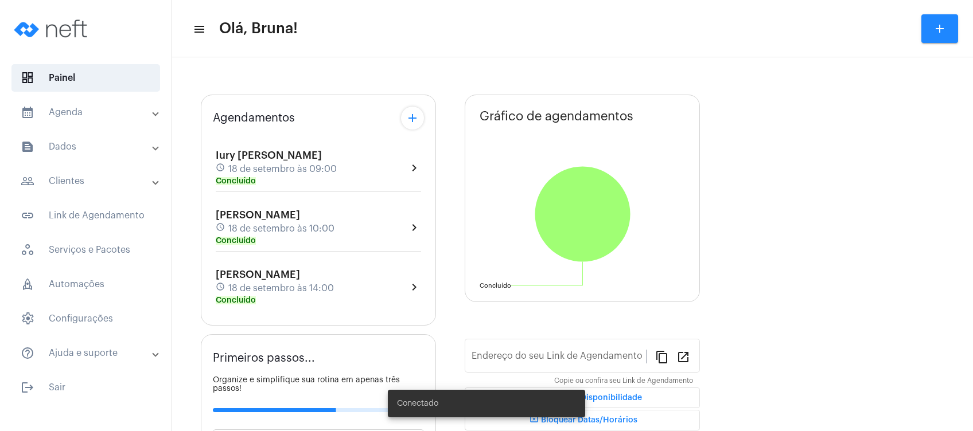
click at [106, 118] on mat-panel-title "calendar_month_outlined Agenda" at bounding box center [87, 113] width 132 height 14
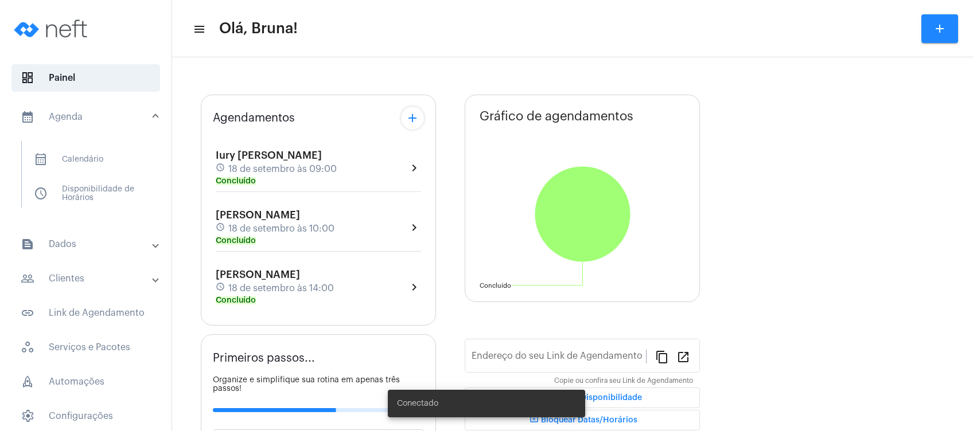
type input "https://neft.com.br/bruna-marques-da-silva-"
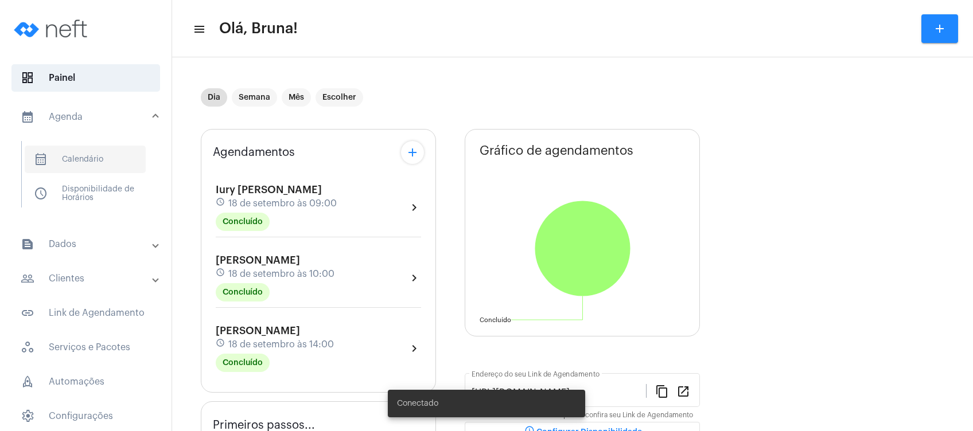
click at [95, 156] on span "calendar_month_outlined Calendário" at bounding box center [85, 160] width 121 height 28
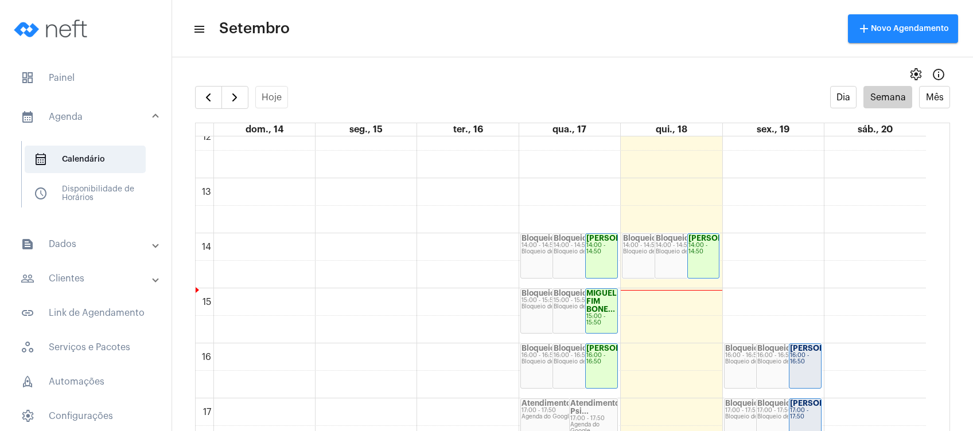
scroll to position [713, 0]
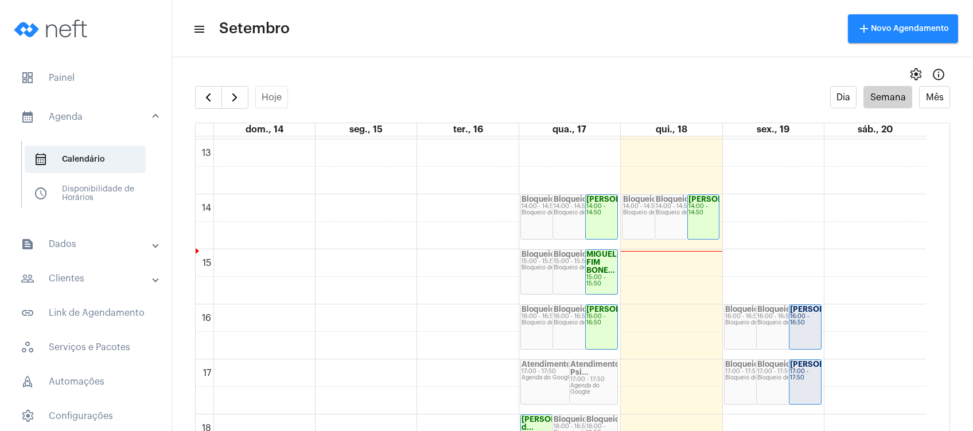
click at [664, 227] on div "Bloqueio 14:00 - 14:50 Bloqueio de agenda" at bounding box center [687, 217] width 64 height 44
click at [688, 216] on div "14:00 - 14:50" at bounding box center [703, 210] width 30 height 13
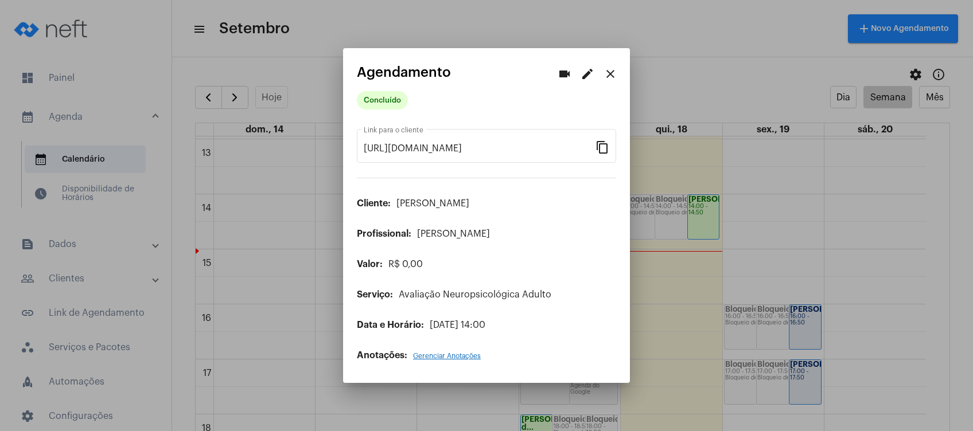
click at [438, 352] on div "Anotações: Gerenciar Anotações" at bounding box center [486, 355] width 259 height 10
click at [449, 361] on mat-dialog-container "videocam edit close Agendamento Concluído https://neft.com.br/agendamento/f05e0…" at bounding box center [486, 215] width 287 height 335
click at [453, 350] on div "Anotações: Gerenciar Anotações" at bounding box center [486, 355] width 259 height 10
click at [458, 354] on span "Gerenciar Anotações" at bounding box center [447, 356] width 68 height 7
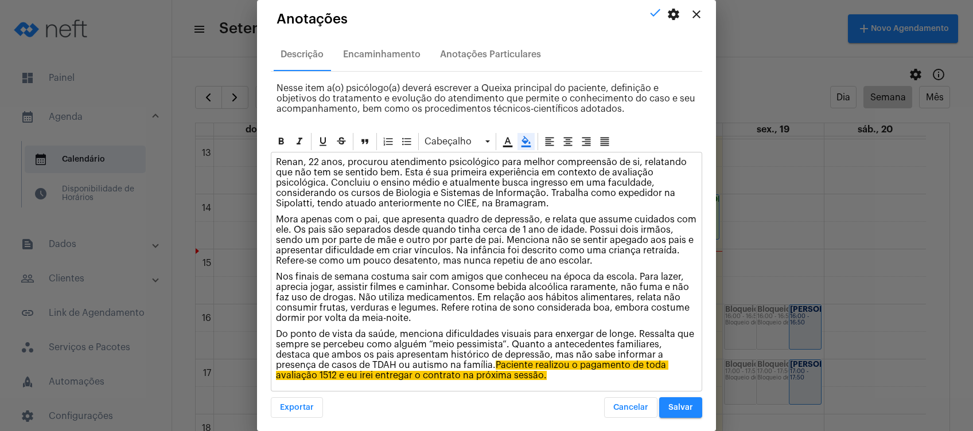
scroll to position [9, 0]
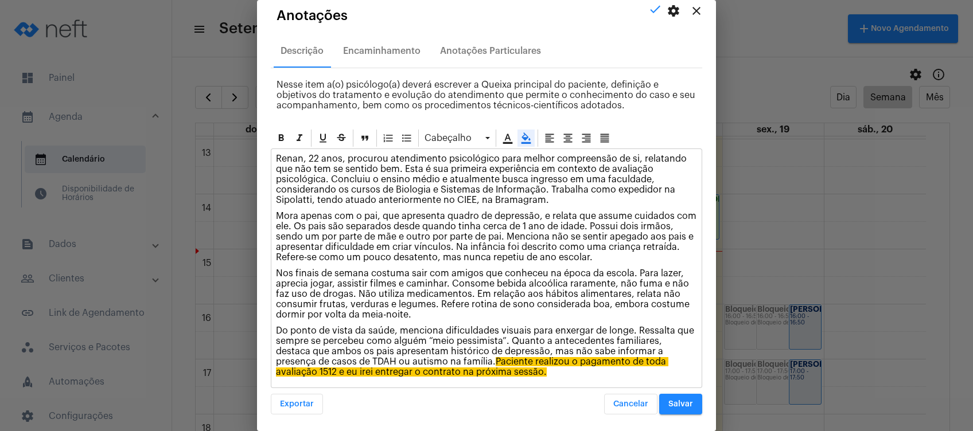
click at [546, 371] on p "Do ponto de vista da saúde, menciona dificuldades visuais para enxergar de long…" at bounding box center [486, 352] width 421 height 52
drag, startPoint x: 545, startPoint y: 368, endPoint x: 638, endPoint y: 378, distance: 94.0
click at [641, 382] on div "Renan, 22 anos, procurou atendimento psicológico para melhor compreensão de si,…" at bounding box center [486, 268] width 430 height 239
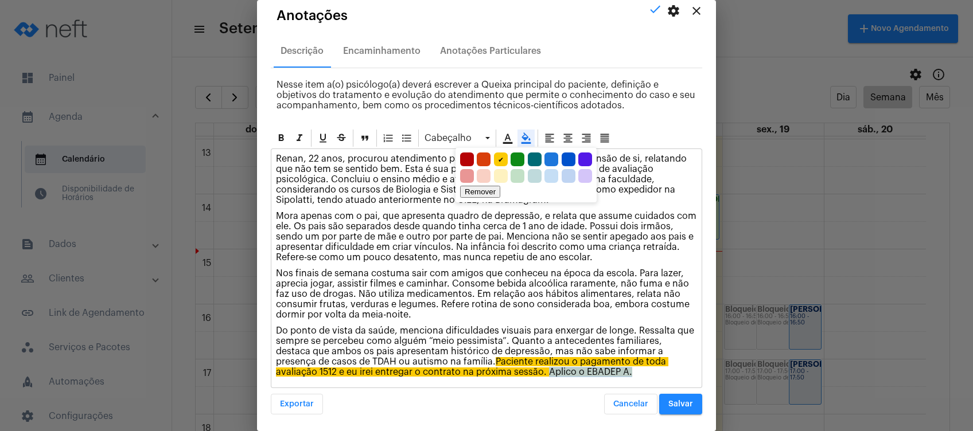
click at [521, 142] on icon at bounding box center [526, 137] width 10 height 11
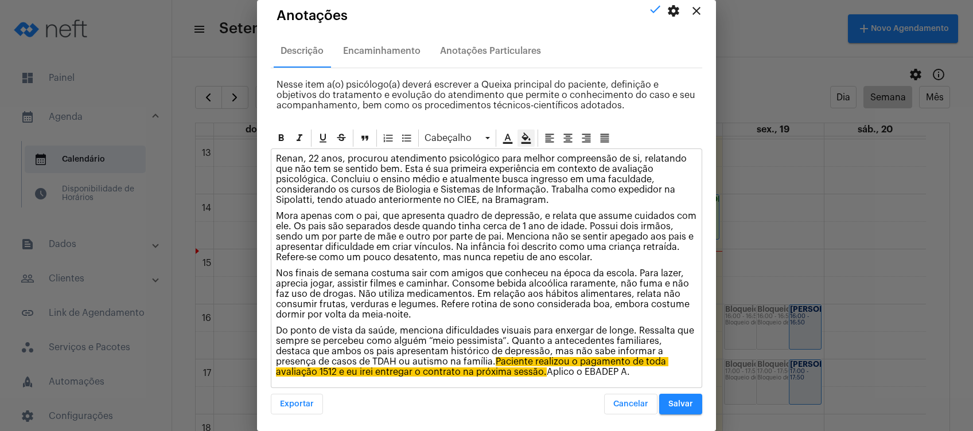
click at [533, 288] on p "Nos finais de semana costuma sair com amigos que conheceu na época da escola. P…" at bounding box center [486, 294] width 421 height 52
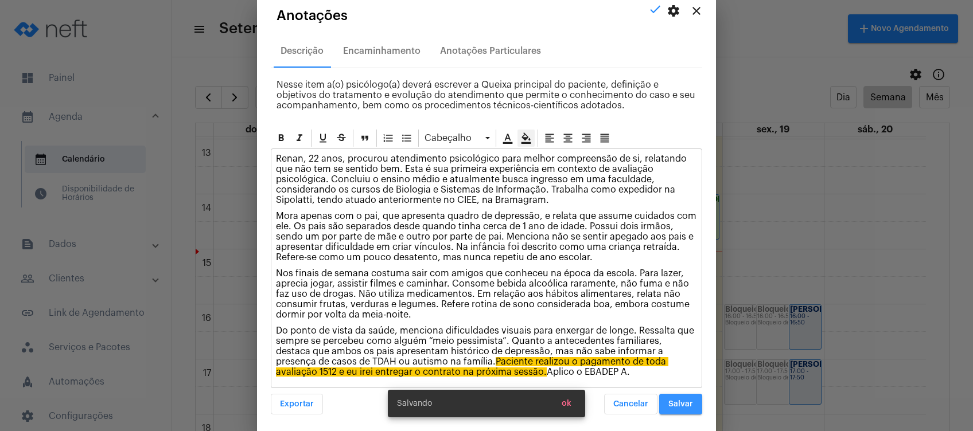
click at [668, 401] on span "Salvar" at bounding box center [680, 404] width 25 height 8
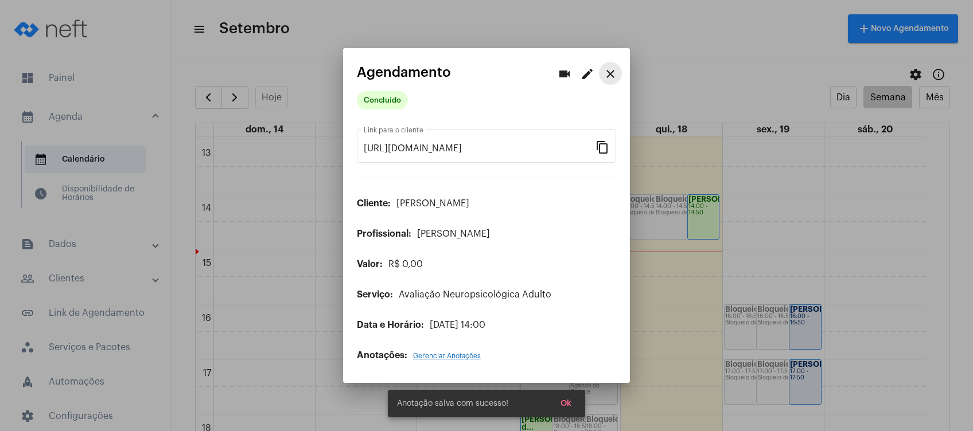
click at [610, 76] on mat-icon "close" at bounding box center [610, 74] width 14 height 14
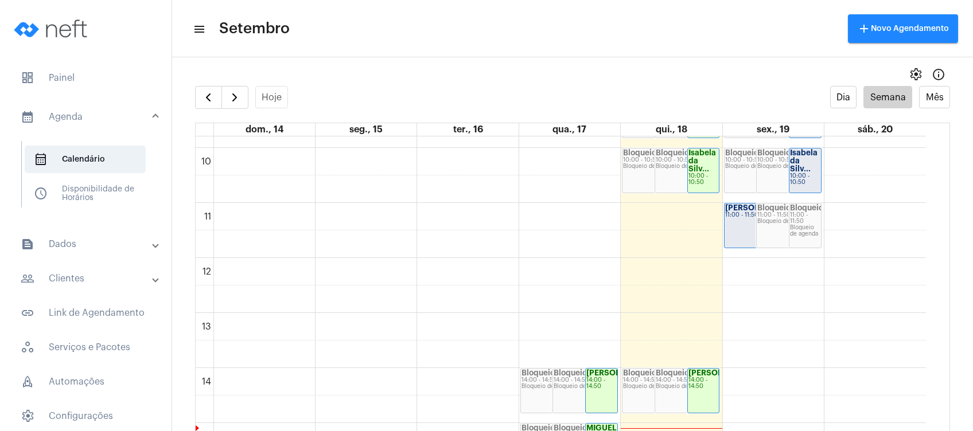
scroll to position [544, 0]
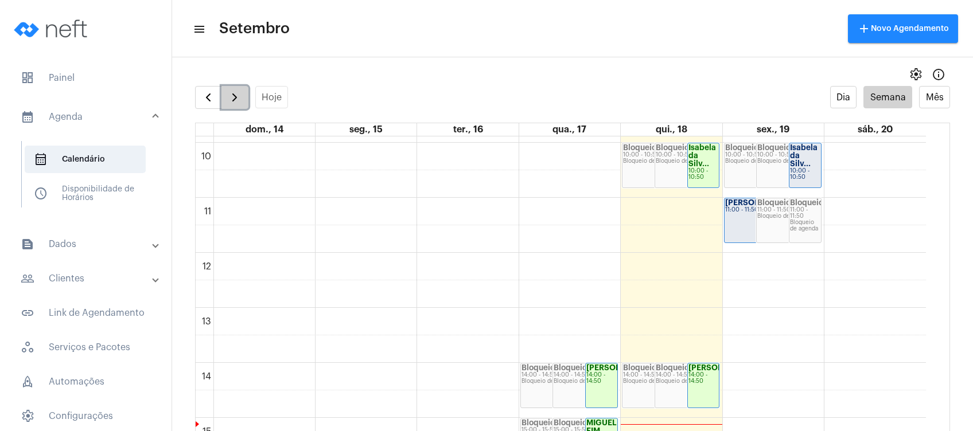
click at [231, 101] on span "button" at bounding box center [235, 98] width 14 height 14
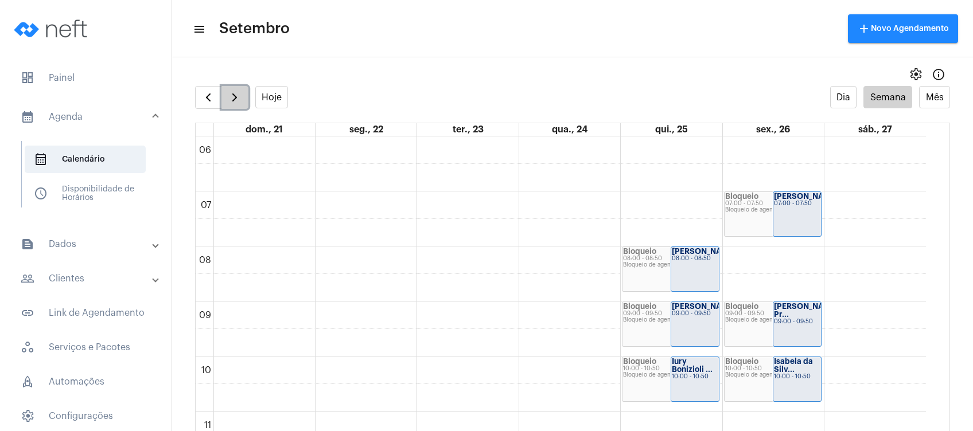
click at [231, 101] on span "button" at bounding box center [235, 98] width 14 height 14
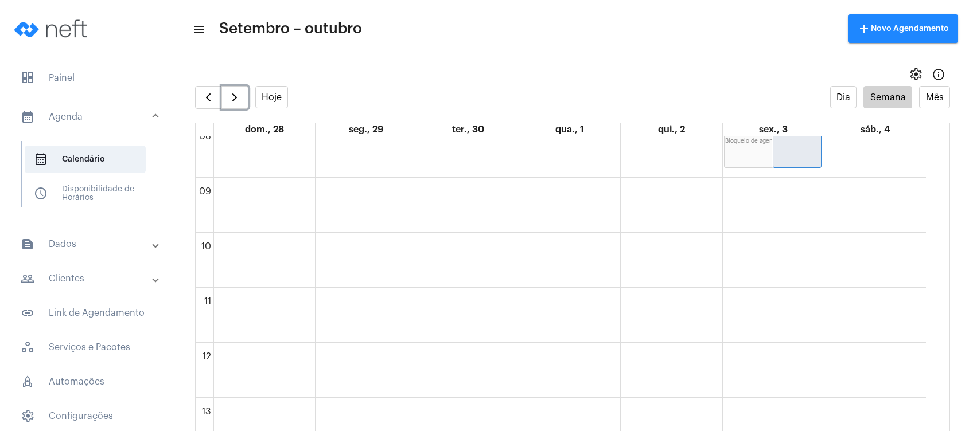
scroll to position [255, 0]
